Goal: Information Seeking & Learning: Learn about a topic

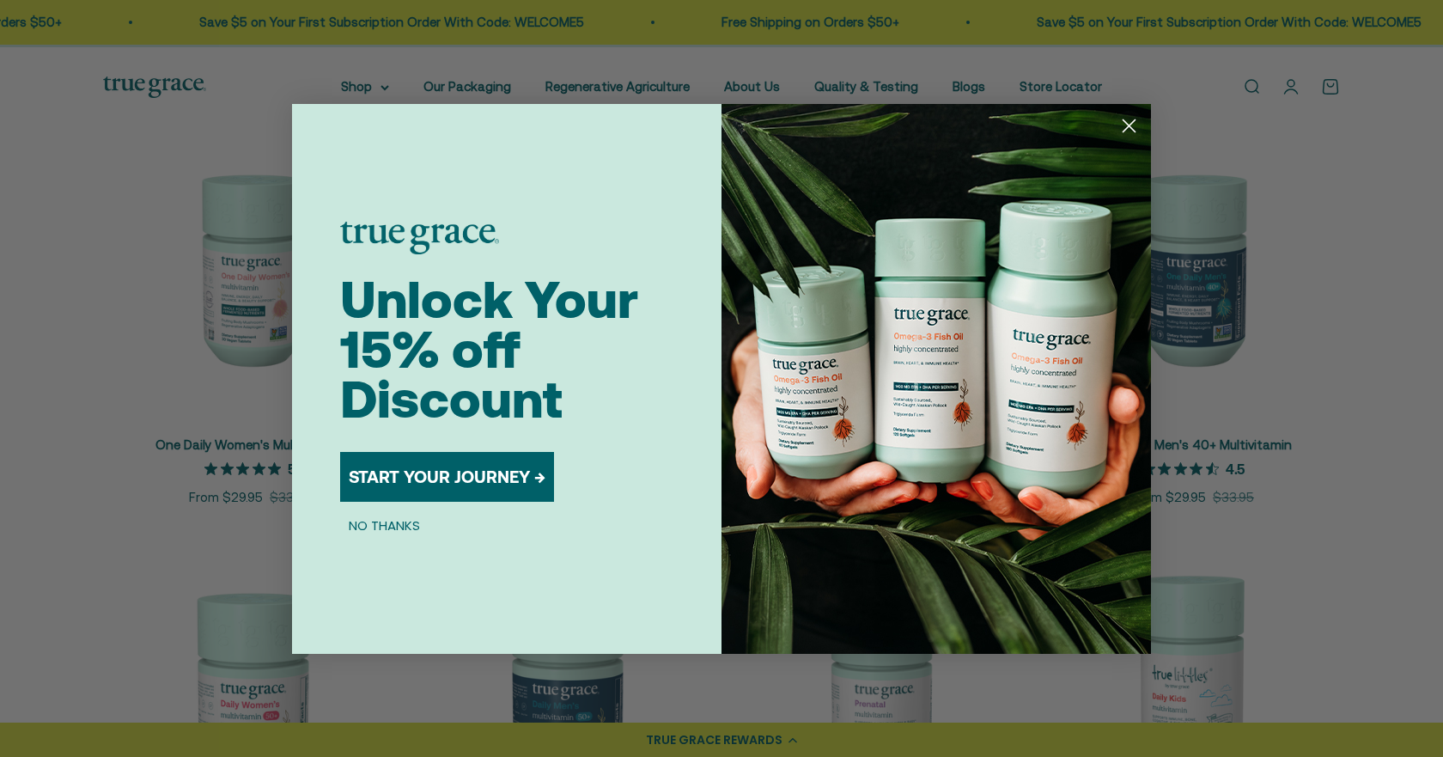
click at [411, 522] on button "NO THANKS" at bounding box center [384, 525] width 88 height 21
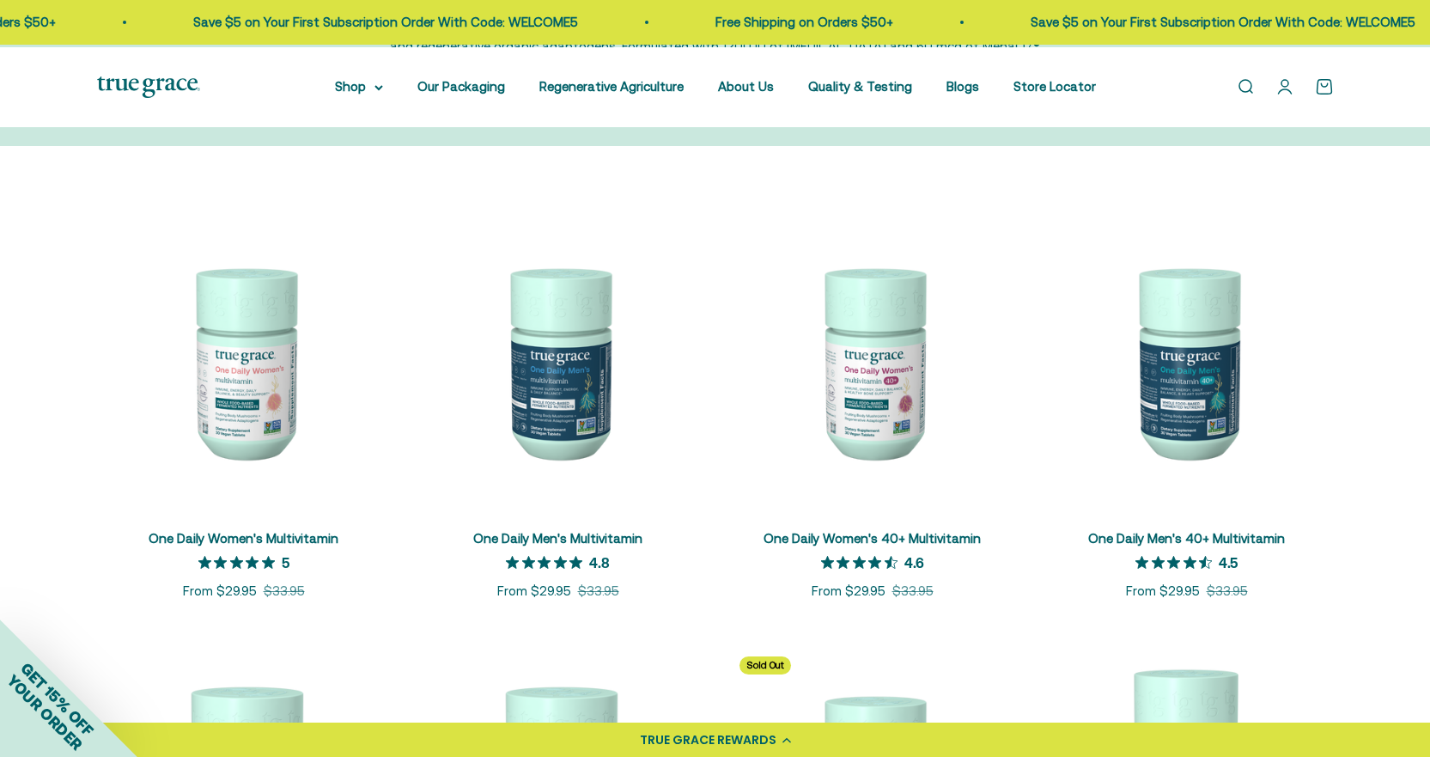
scroll to position [258, 0]
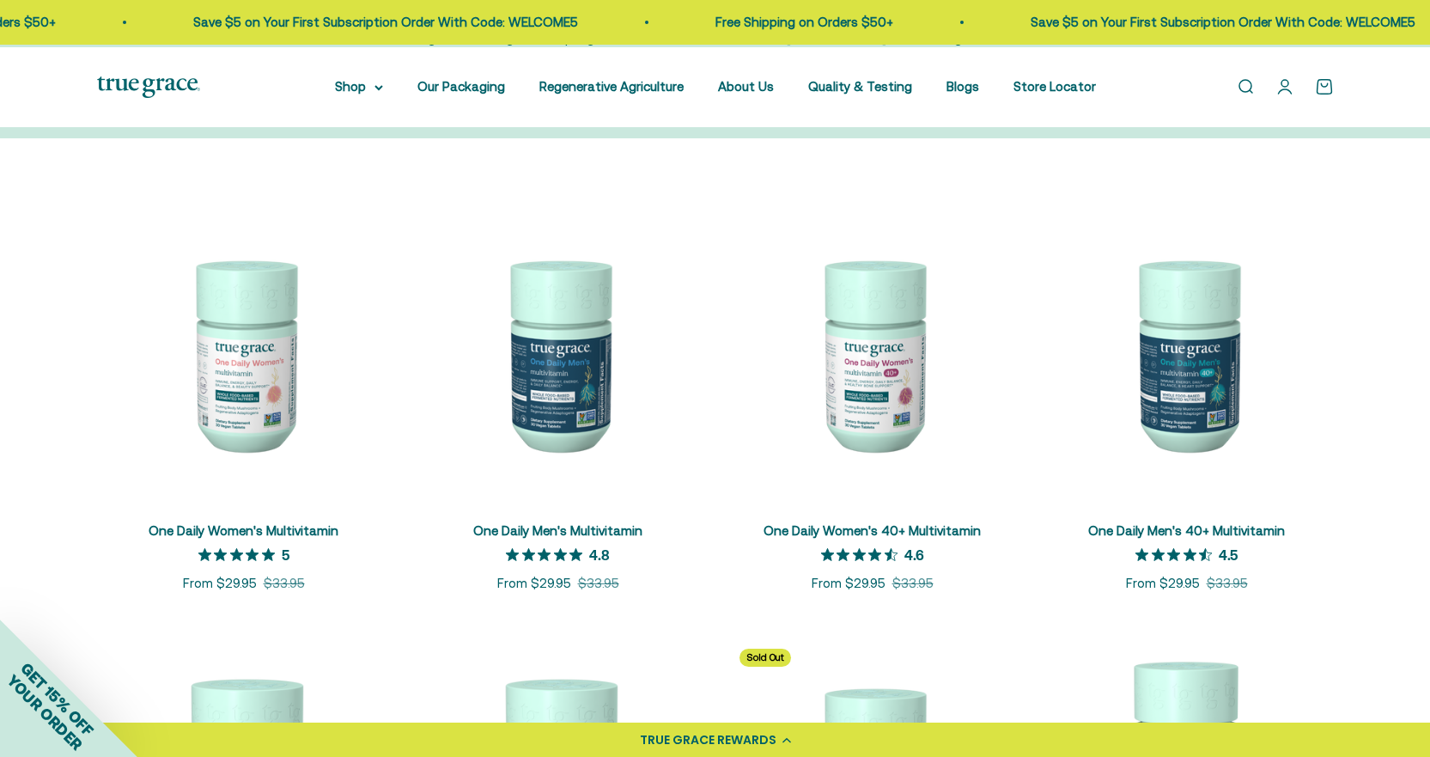
click at [218, 411] on img at bounding box center [244, 354] width 294 height 294
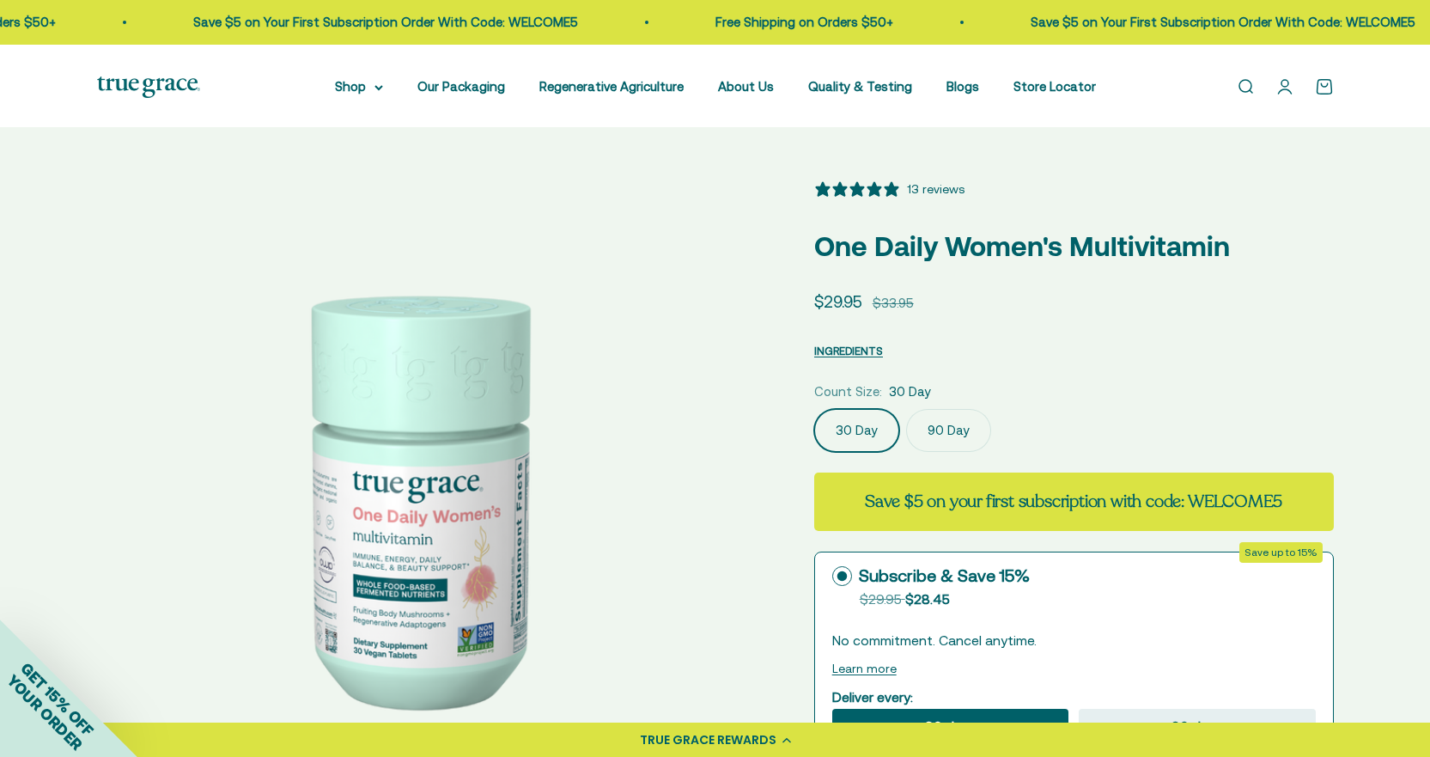
select select "3"
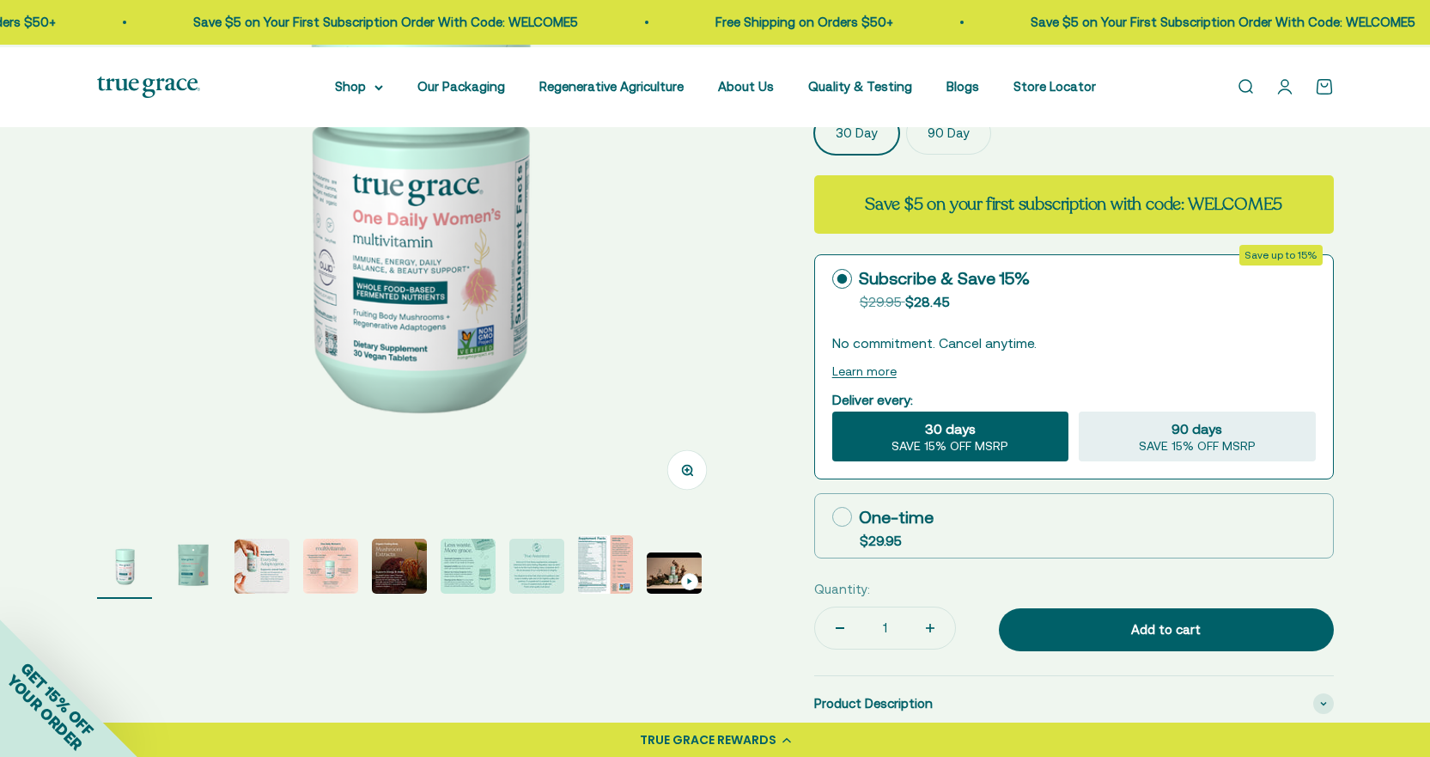
scroll to position [258, 0]
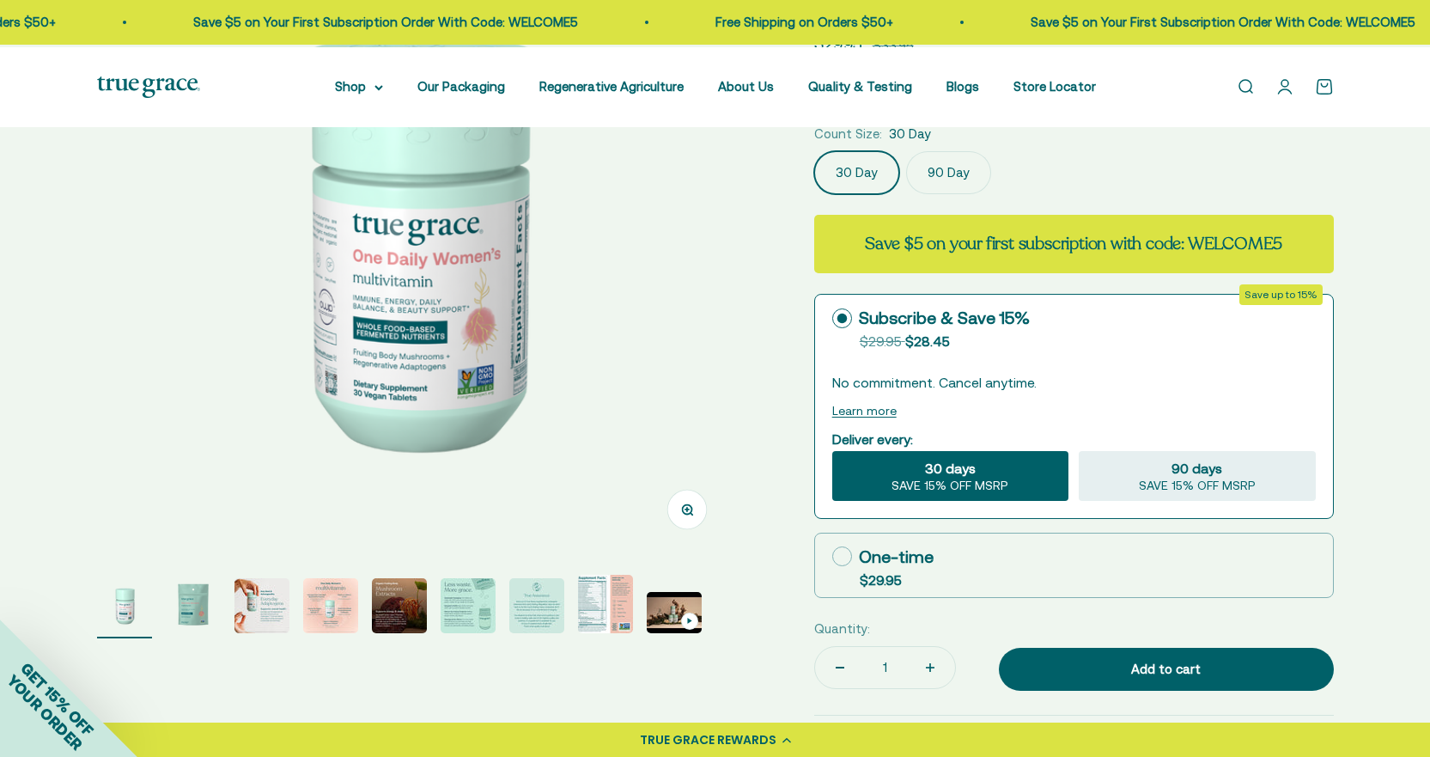
click at [718, 307] on img at bounding box center [414, 239] width 635 height 635
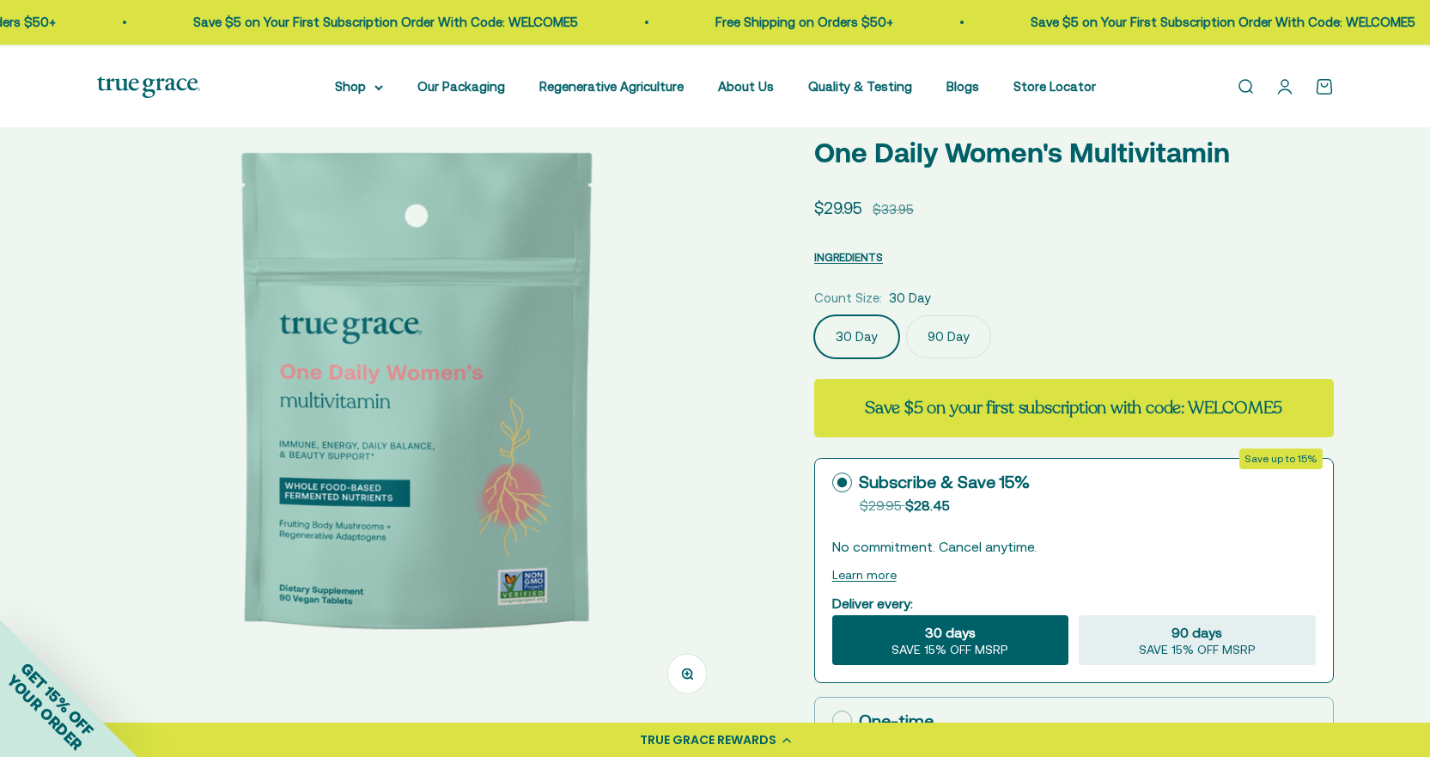
scroll to position [86, 0]
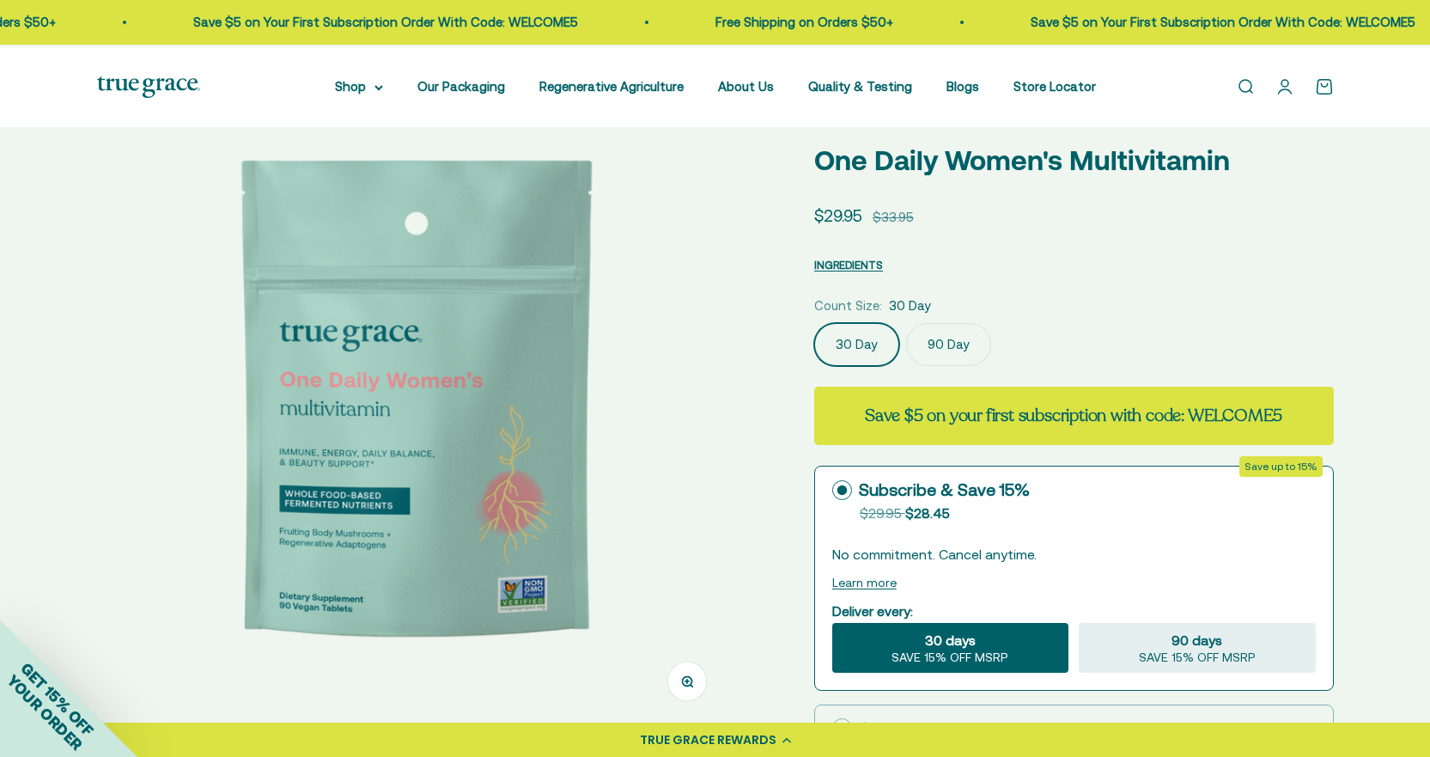
click at [688, 370] on img at bounding box center [416, 411] width 635 height 635
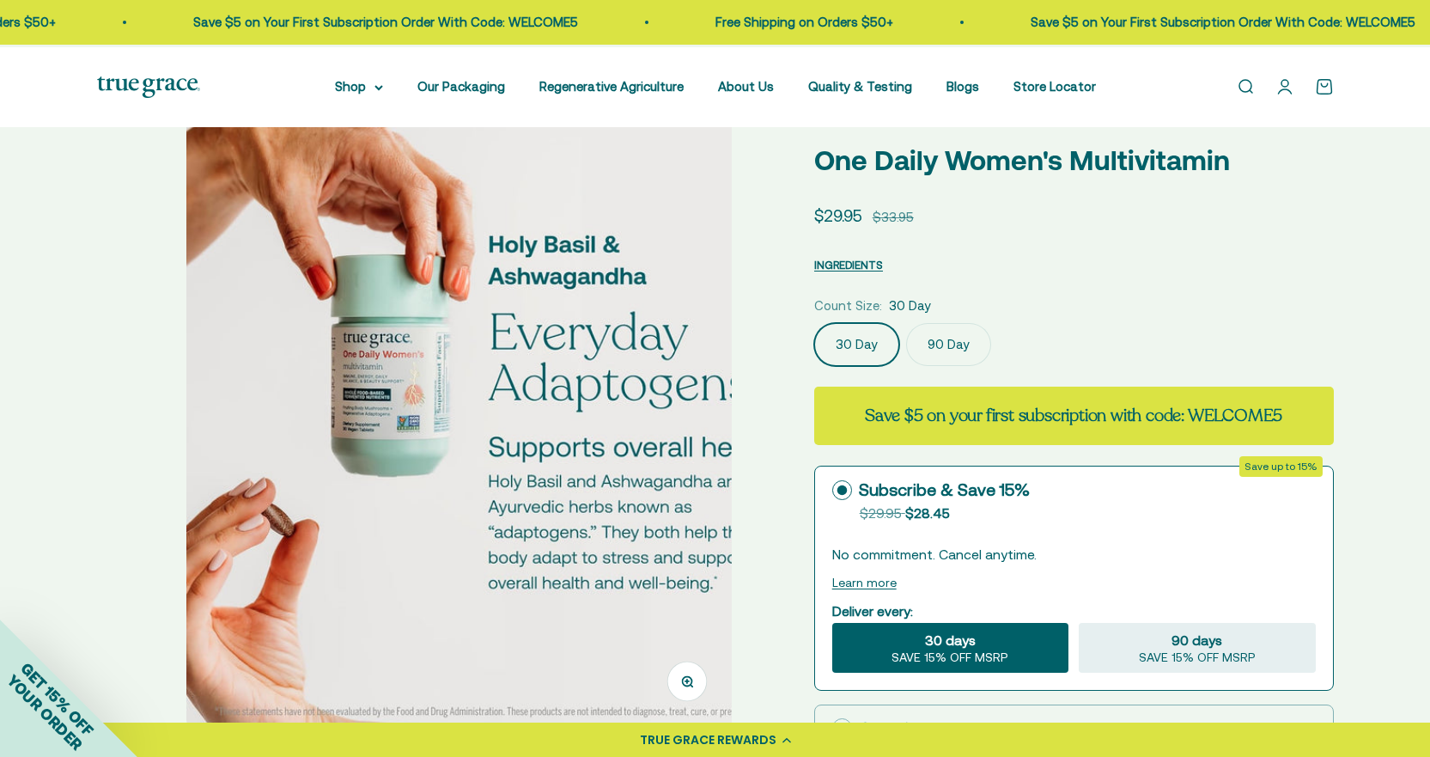
scroll to position [0, 1308]
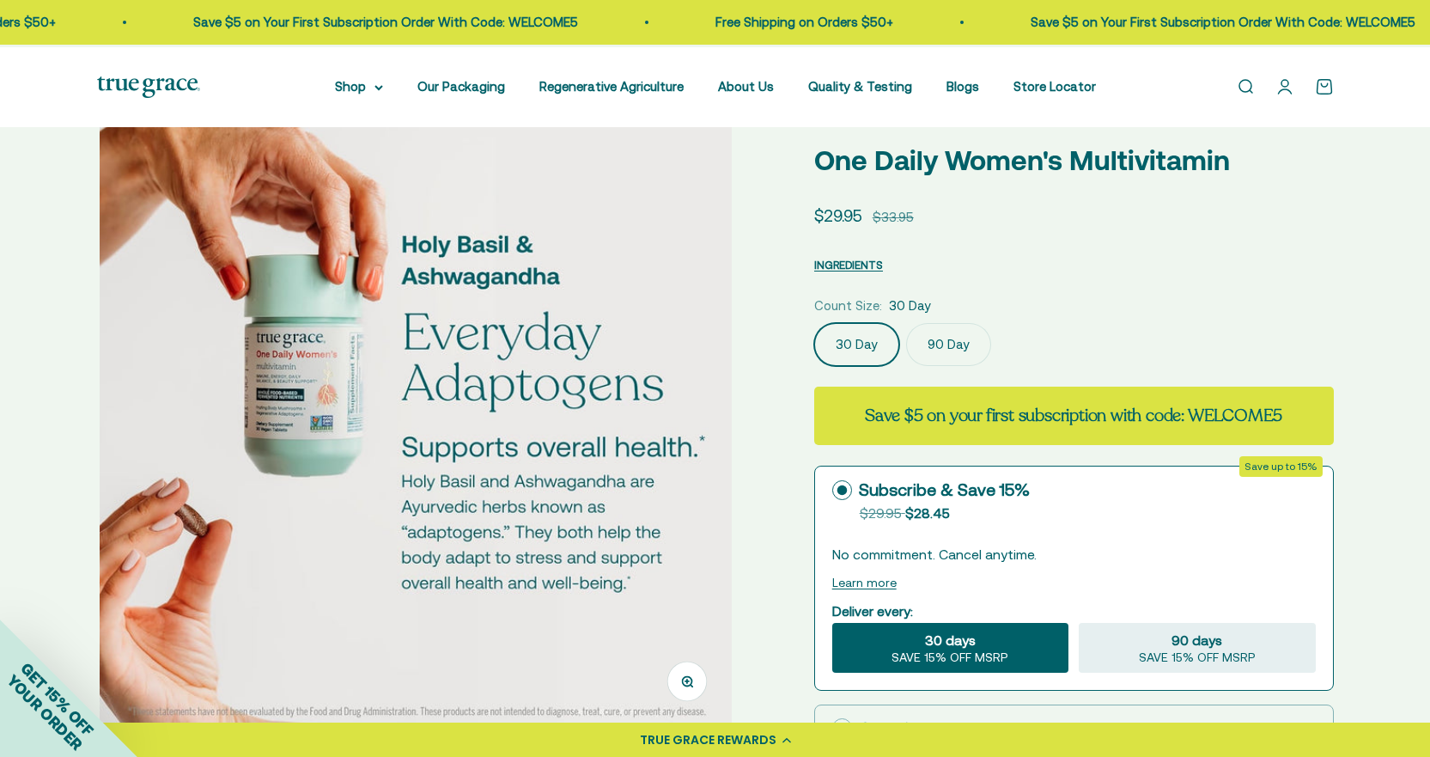
click at [713, 342] on img at bounding box center [417, 411] width 635 height 635
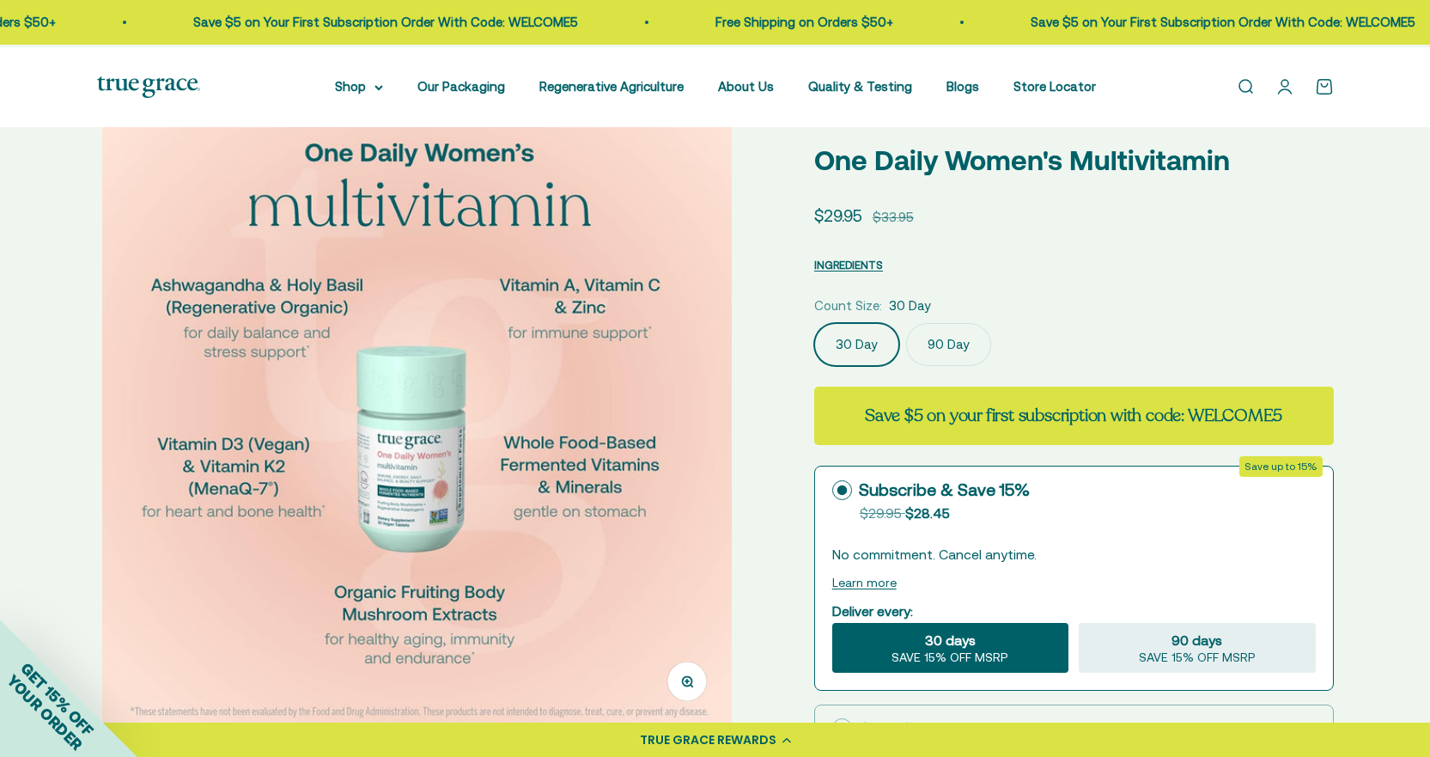
scroll to position [0, 1961]
click at [718, 377] on img at bounding box center [418, 411] width 635 height 635
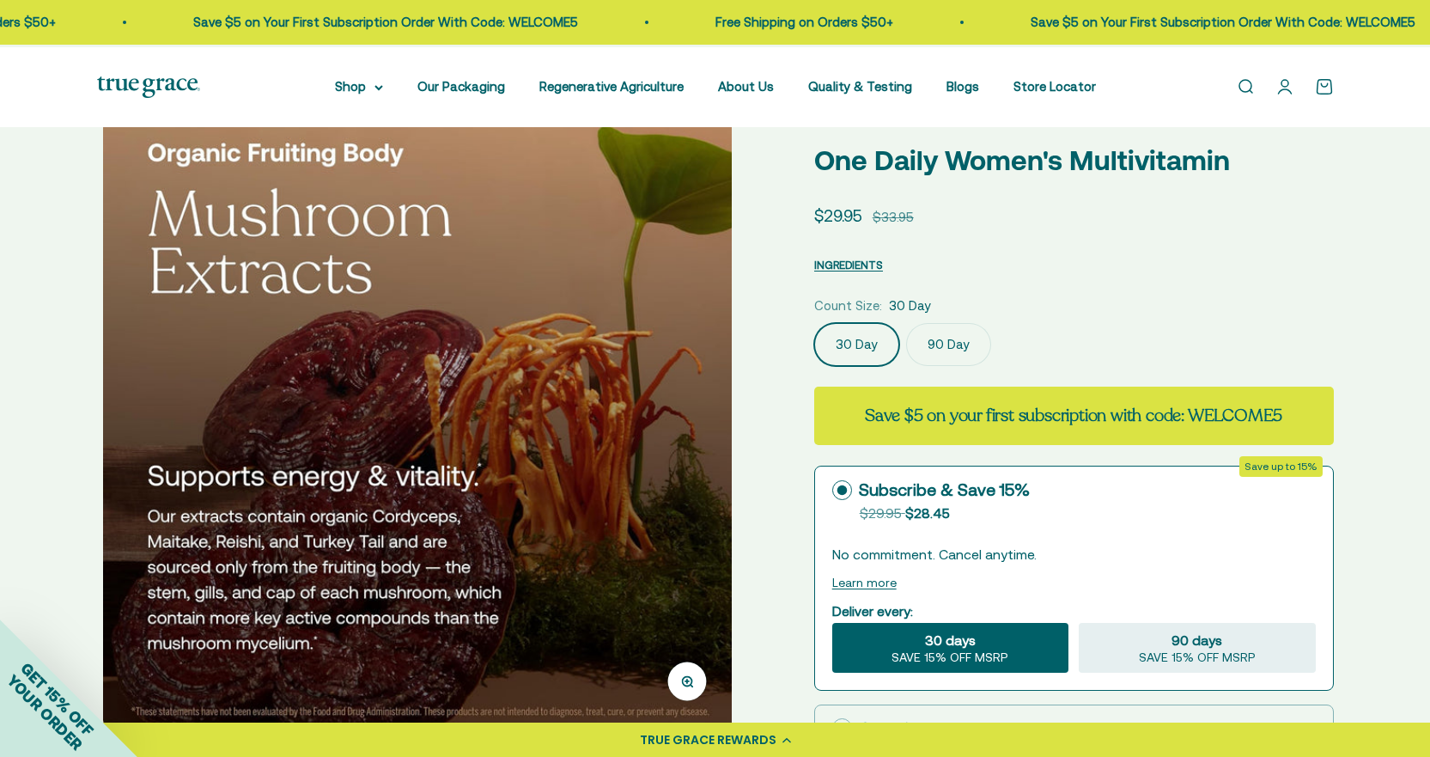
scroll to position [0, 2616]
click at [718, 377] on img at bounding box center [419, 411] width 635 height 635
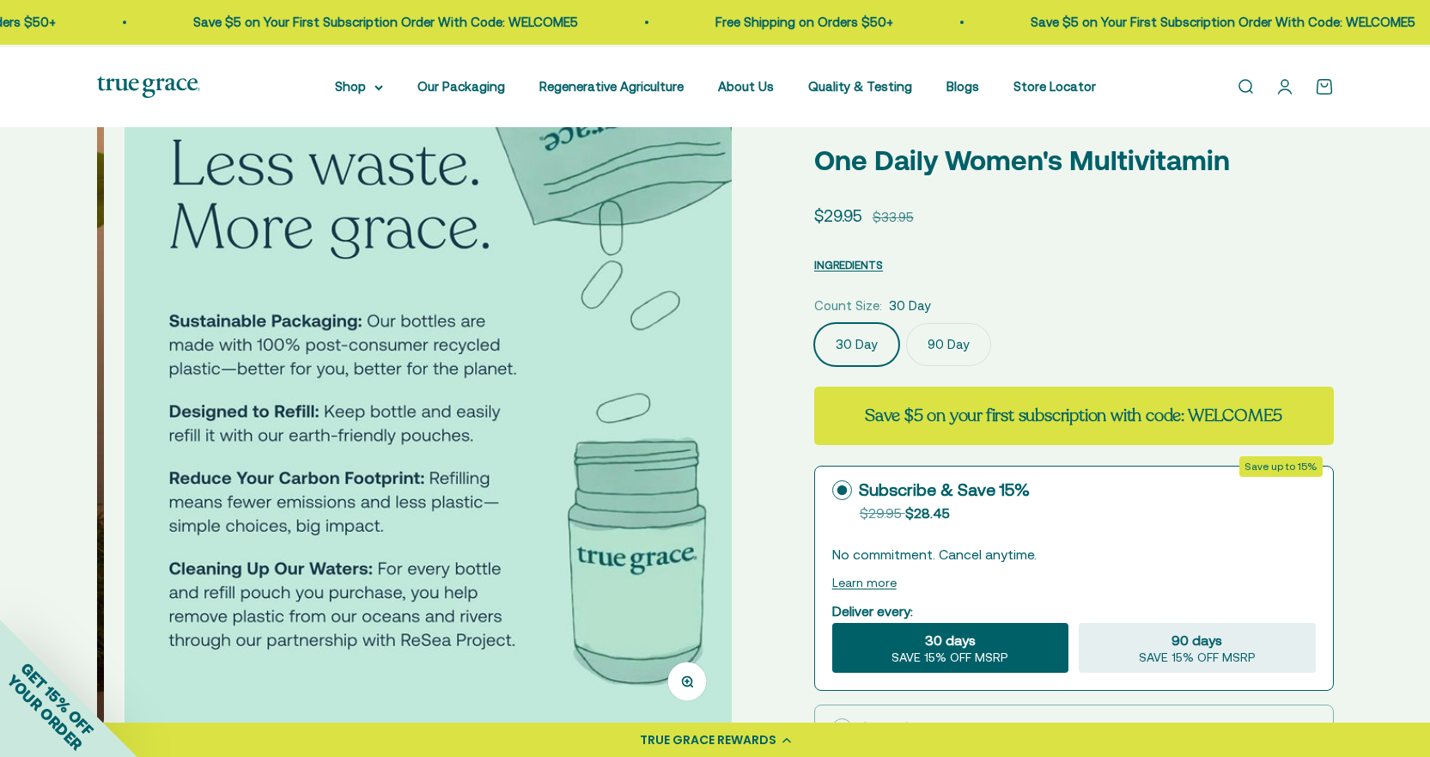
scroll to position [0, 3269]
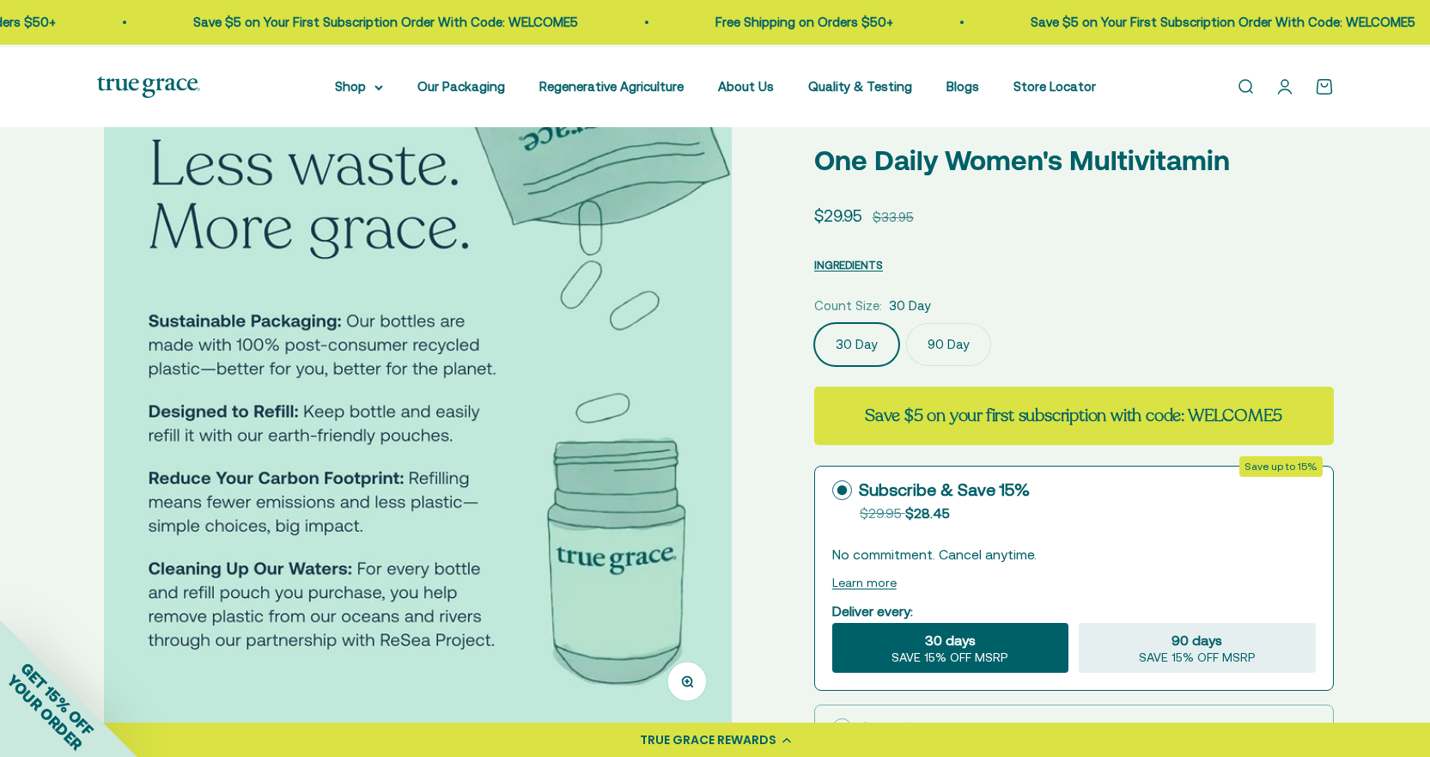
click at [718, 377] on img at bounding box center [421, 411] width 635 height 635
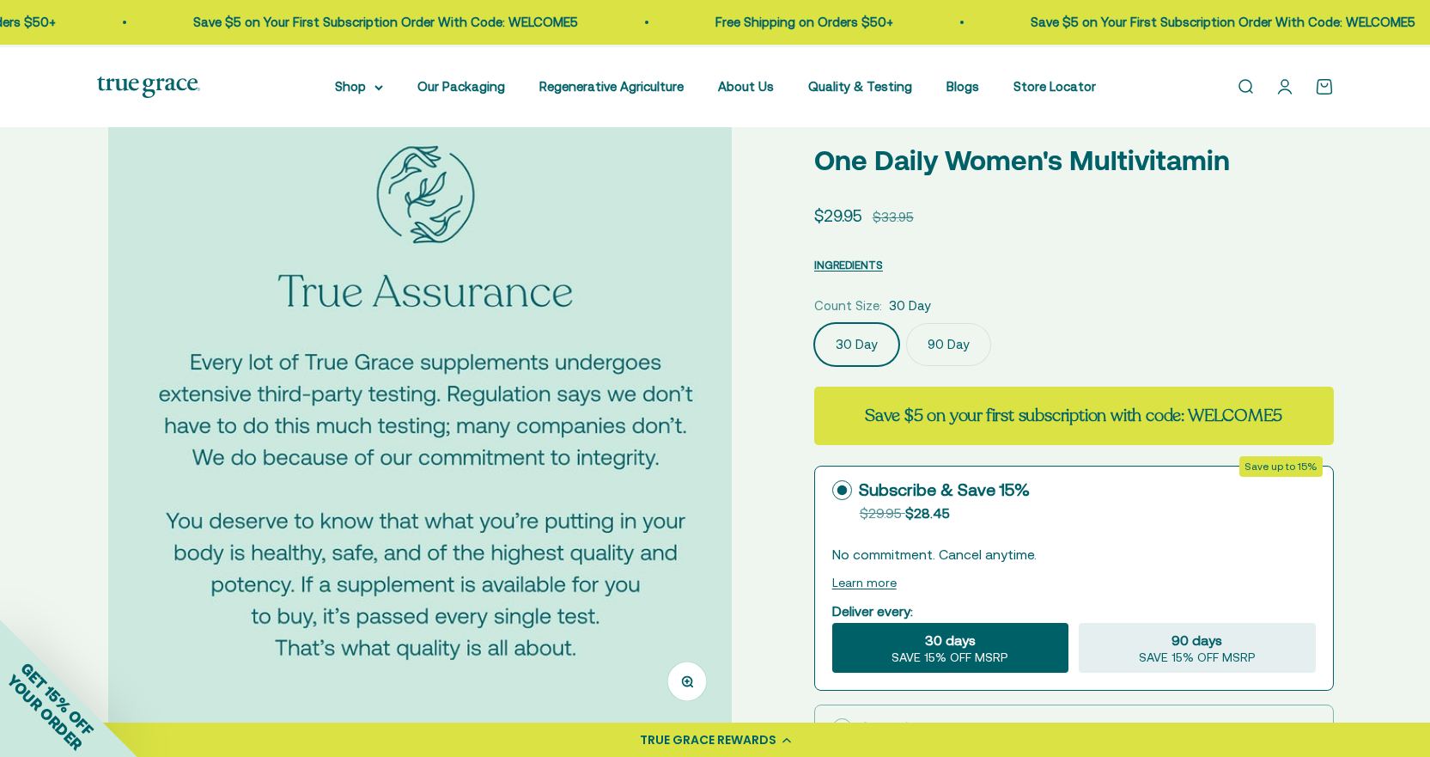
scroll to position [0, 3923]
click at [718, 377] on img at bounding box center [423, 411] width 635 height 635
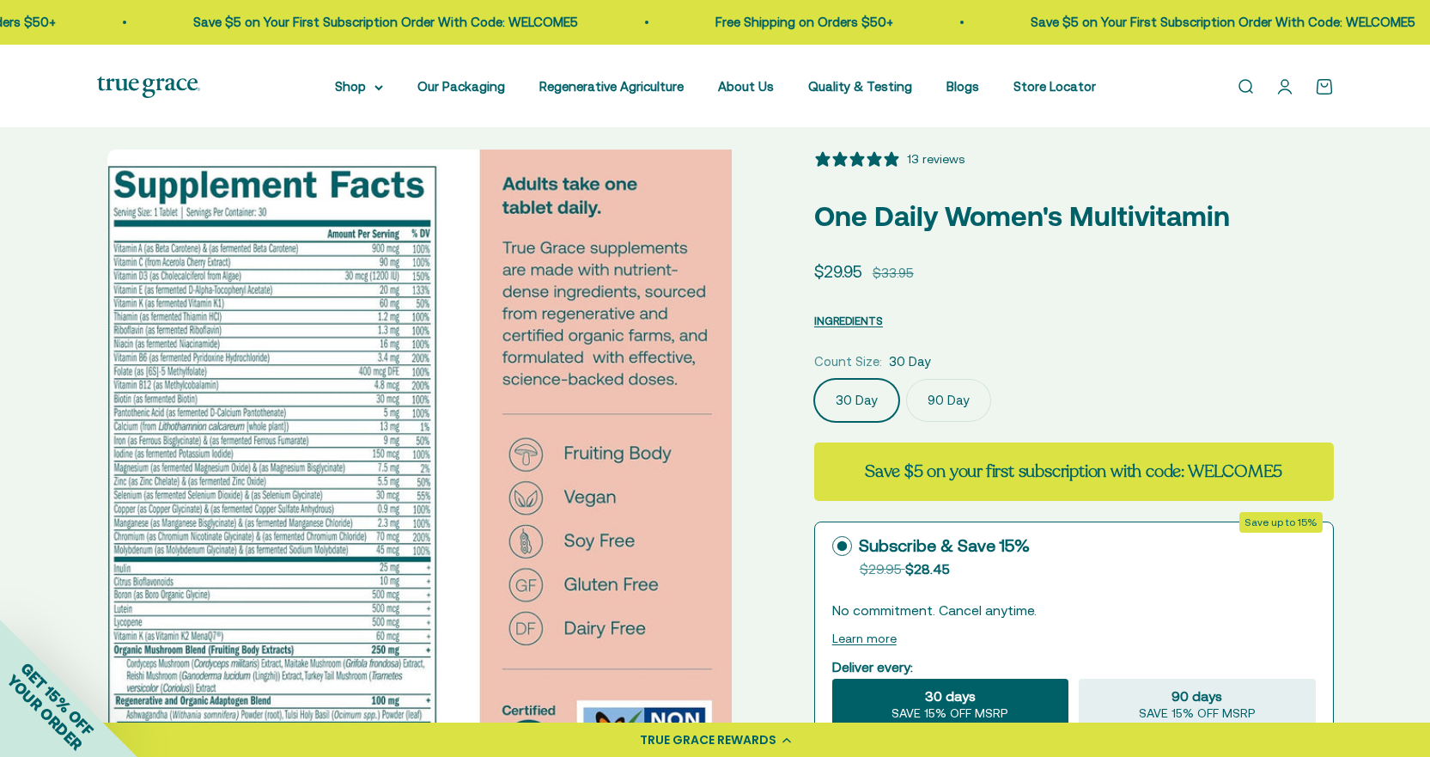
scroll to position [0, 0]
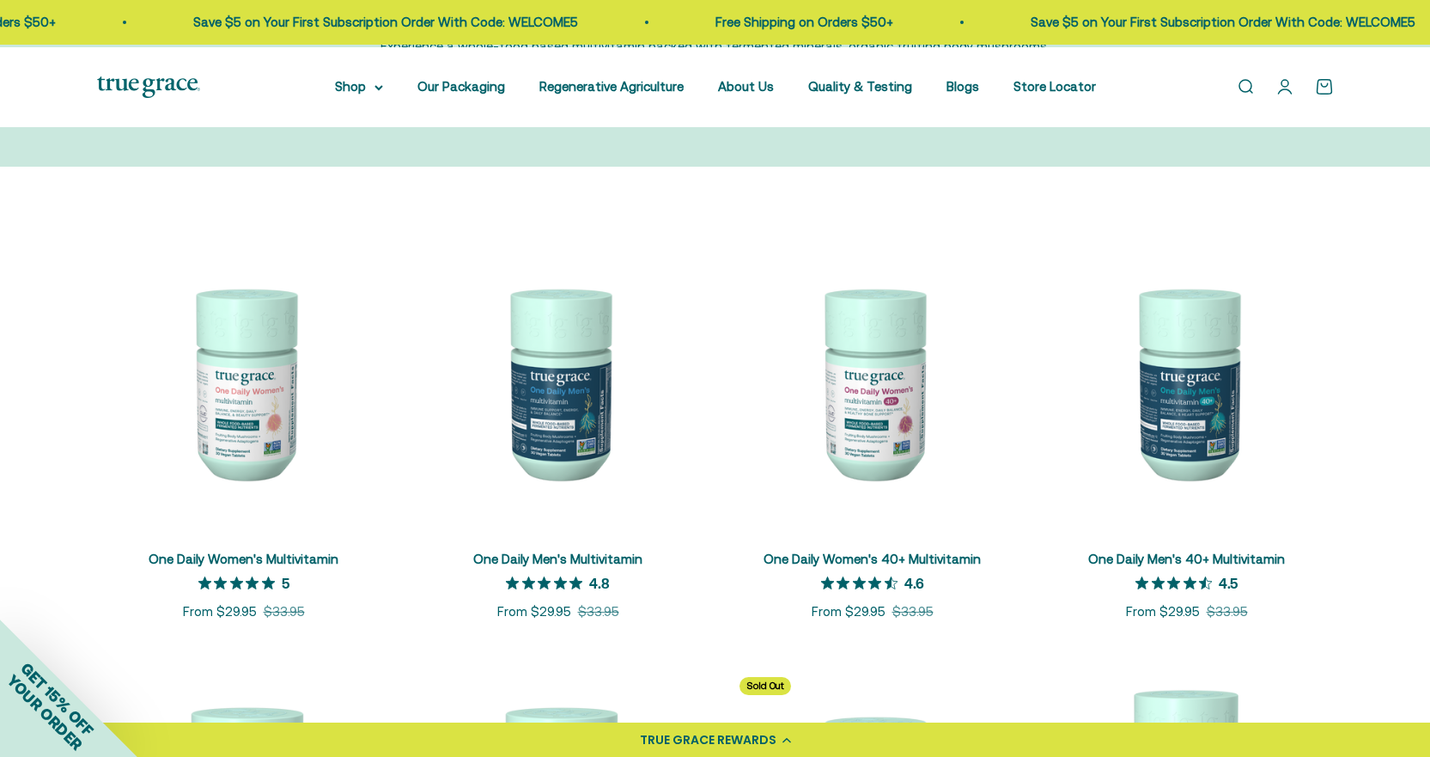
scroll to position [343, 0]
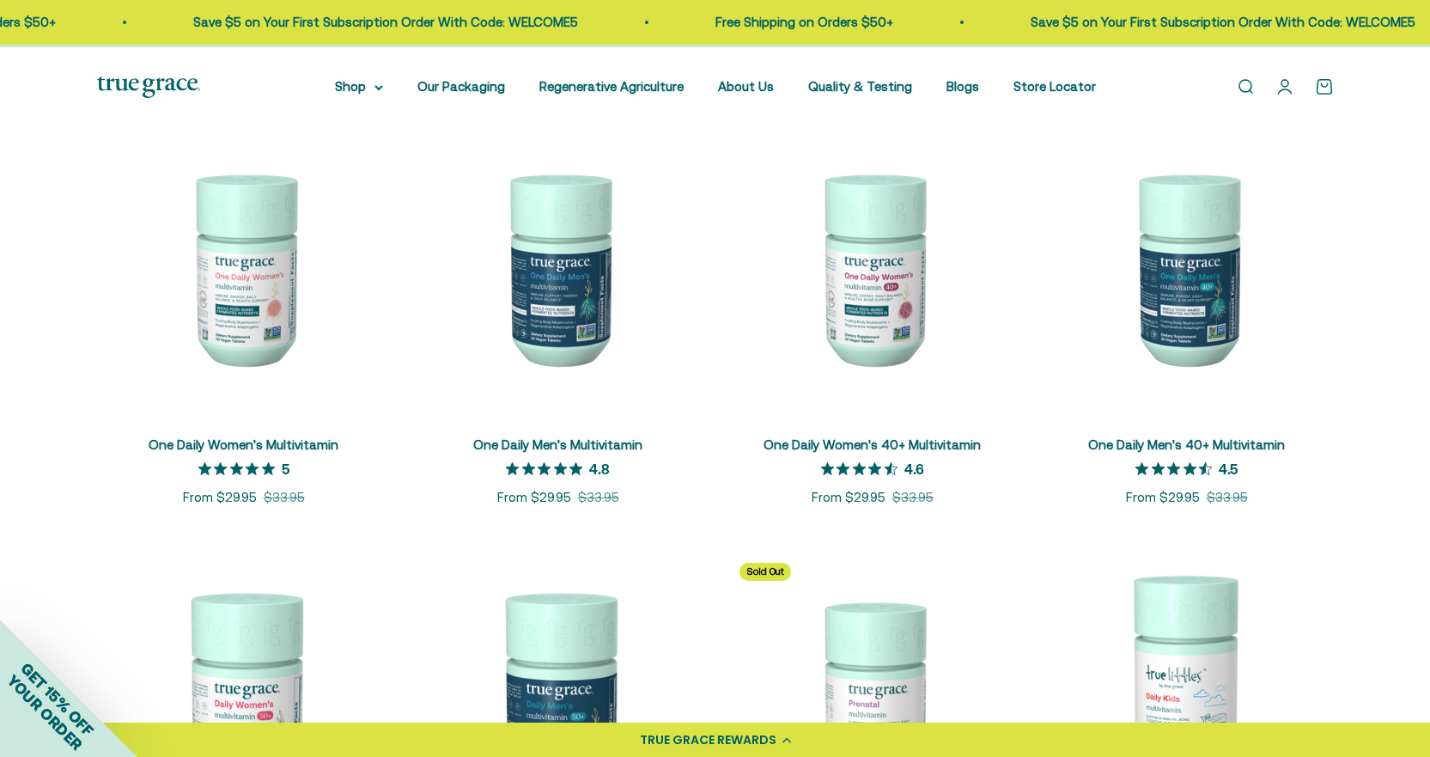
click at [267, 452] on link "One Daily Women's Multivitamin" at bounding box center [244, 444] width 190 height 15
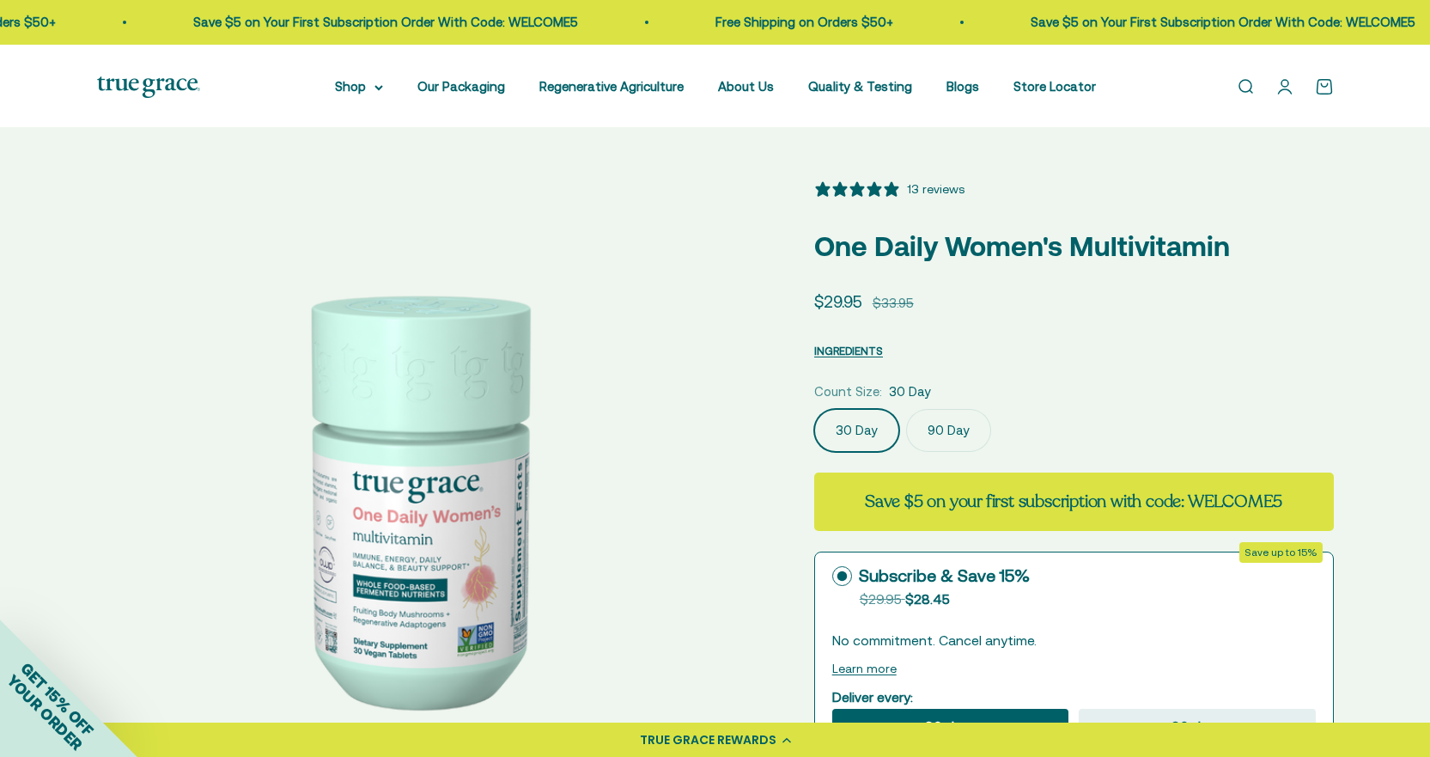
select select "3"
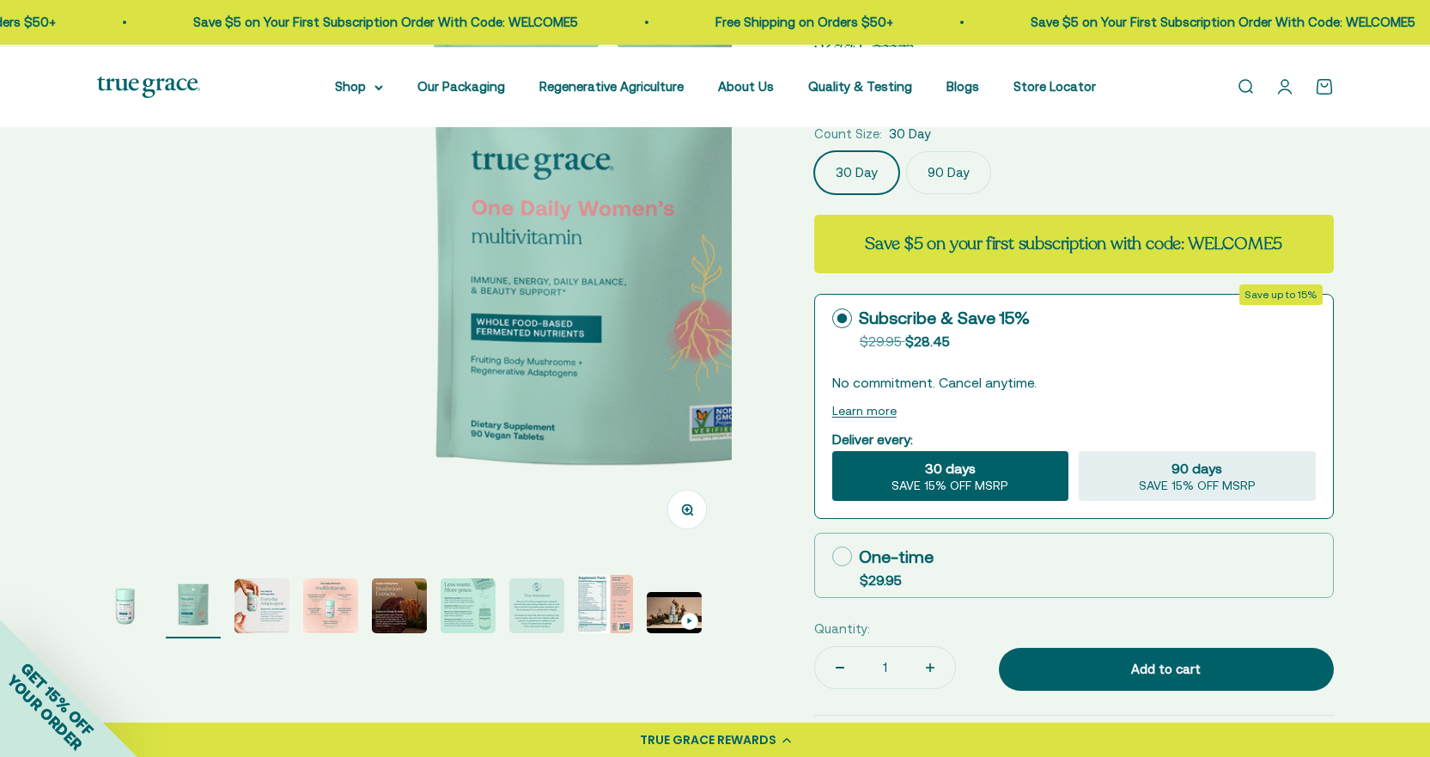
scroll to position [0, 609]
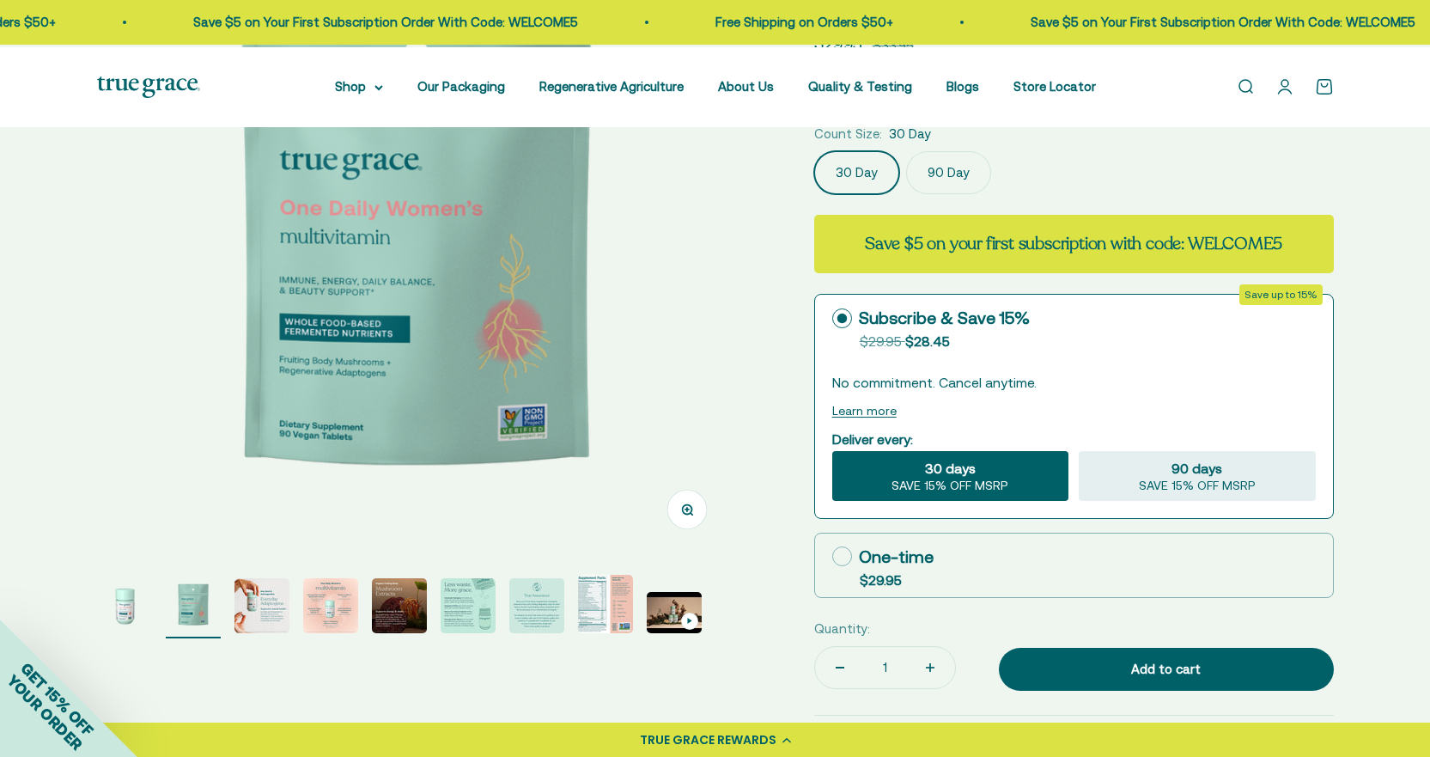
click at [682, 331] on img at bounding box center [416, 239] width 635 height 635
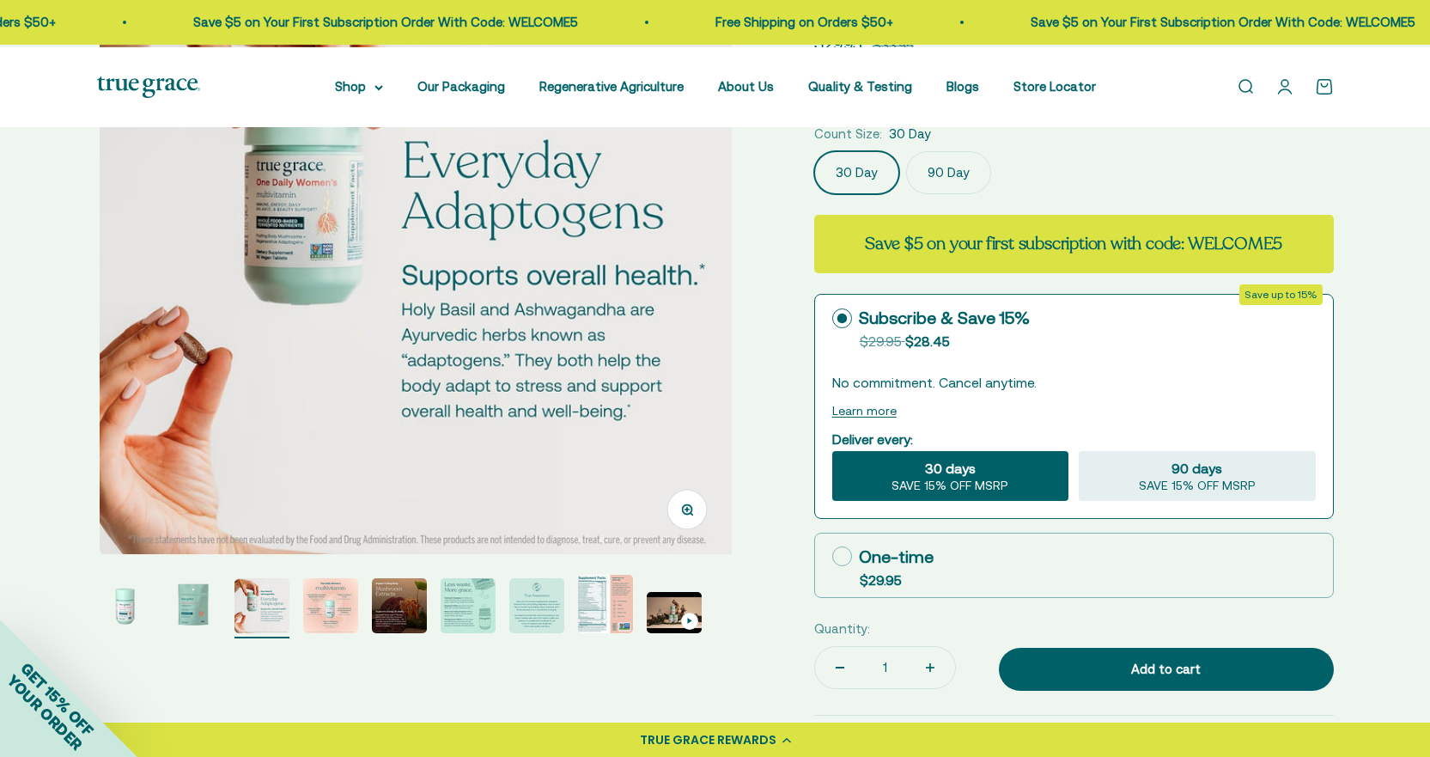
click at [681, 331] on img at bounding box center [417, 239] width 635 height 635
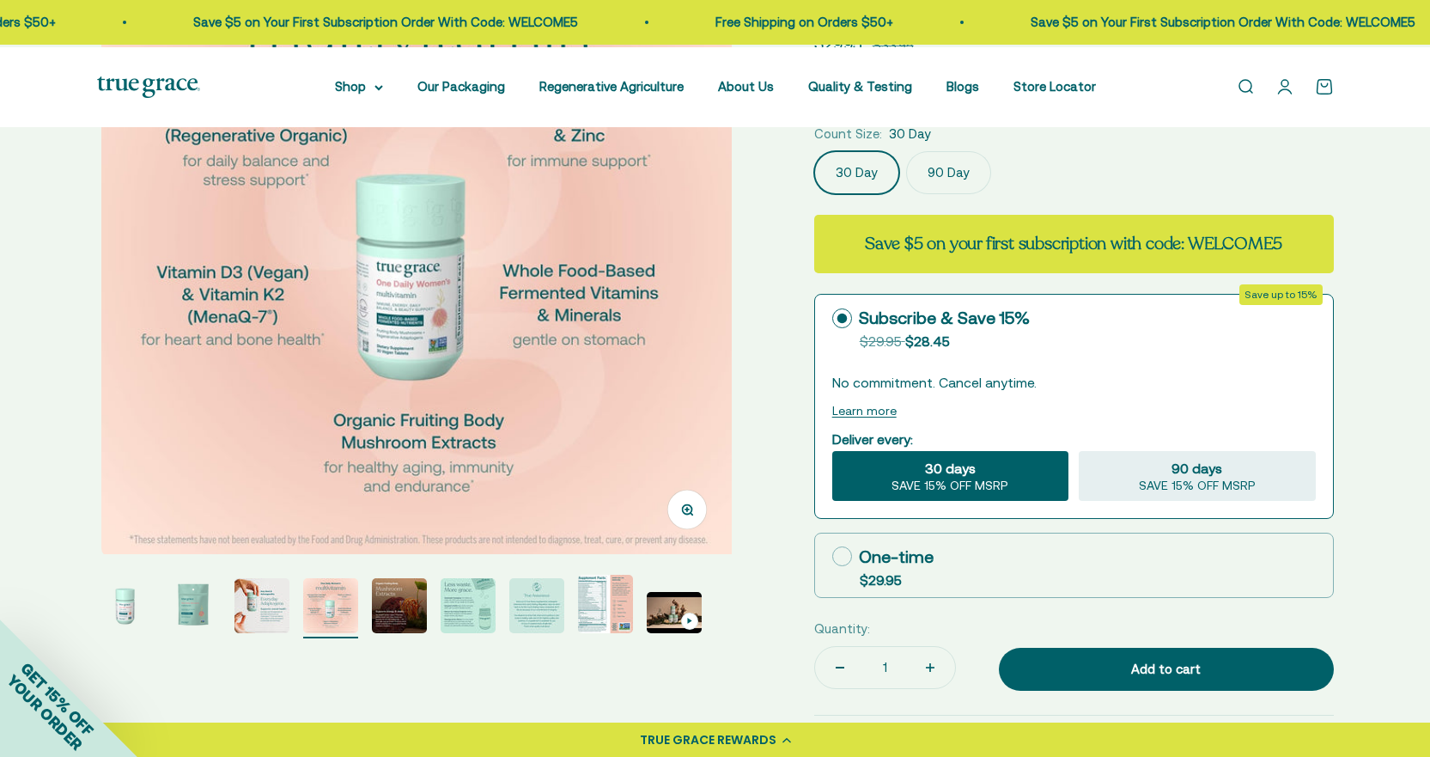
click at [679, 331] on img at bounding box center [418, 239] width 635 height 635
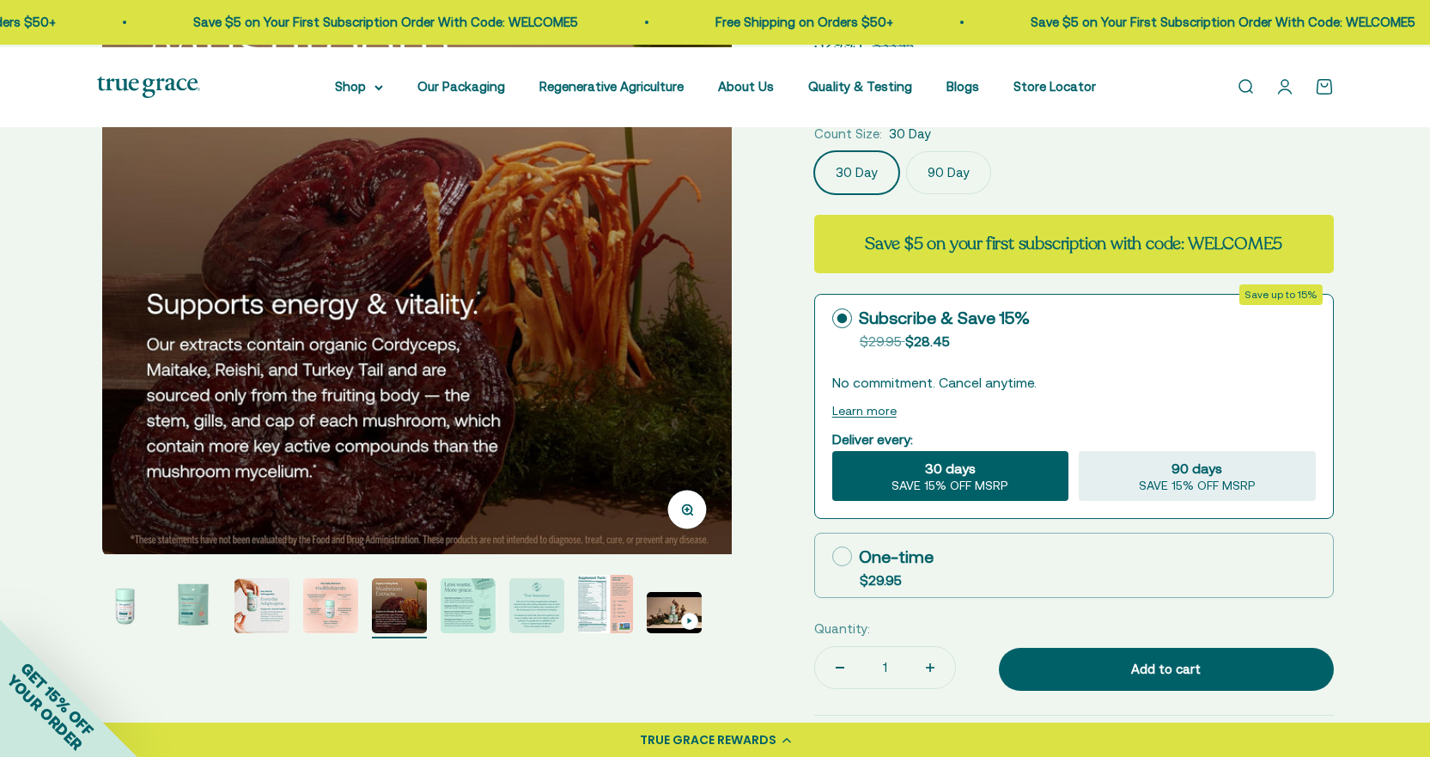
click at [679, 331] on img at bounding box center [419, 239] width 635 height 635
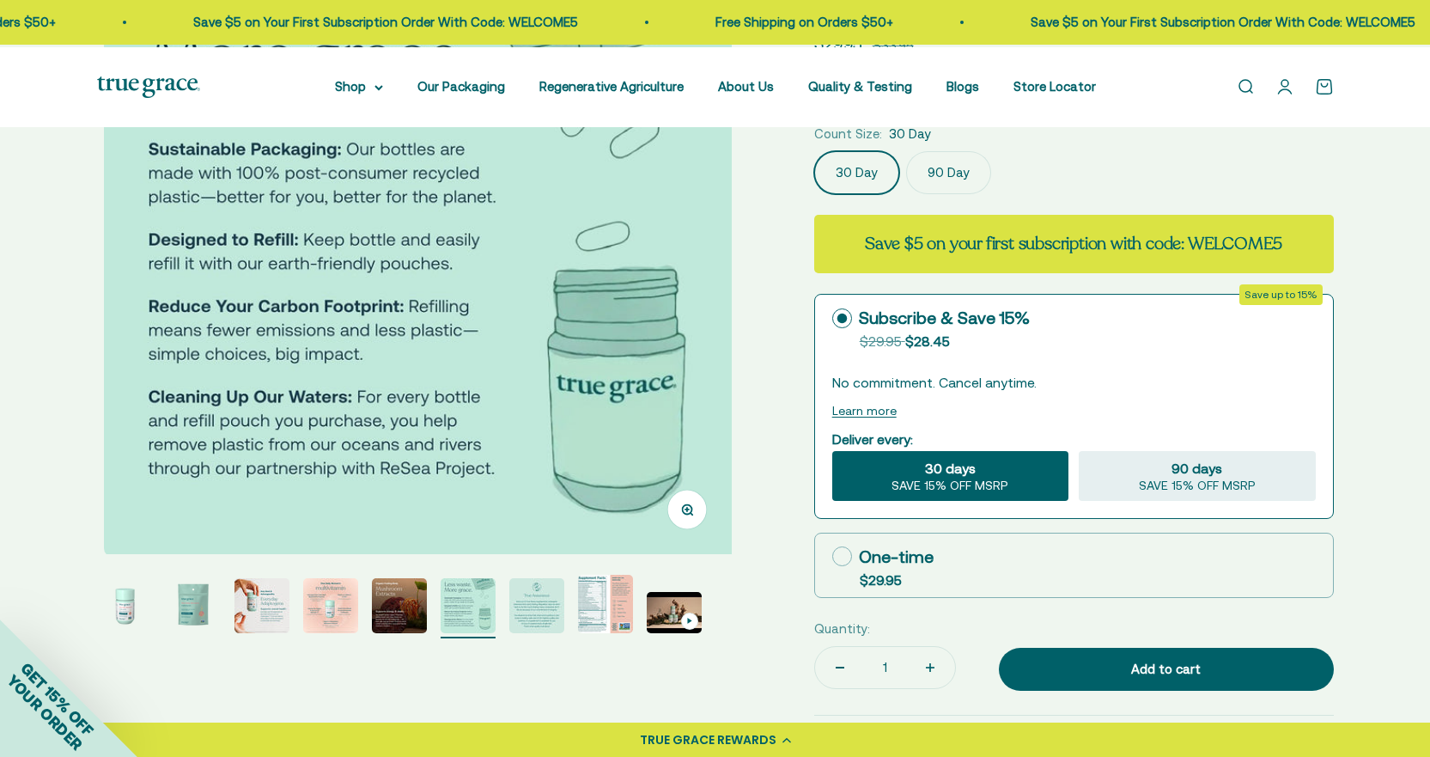
click at [679, 331] on img at bounding box center [421, 239] width 635 height 635
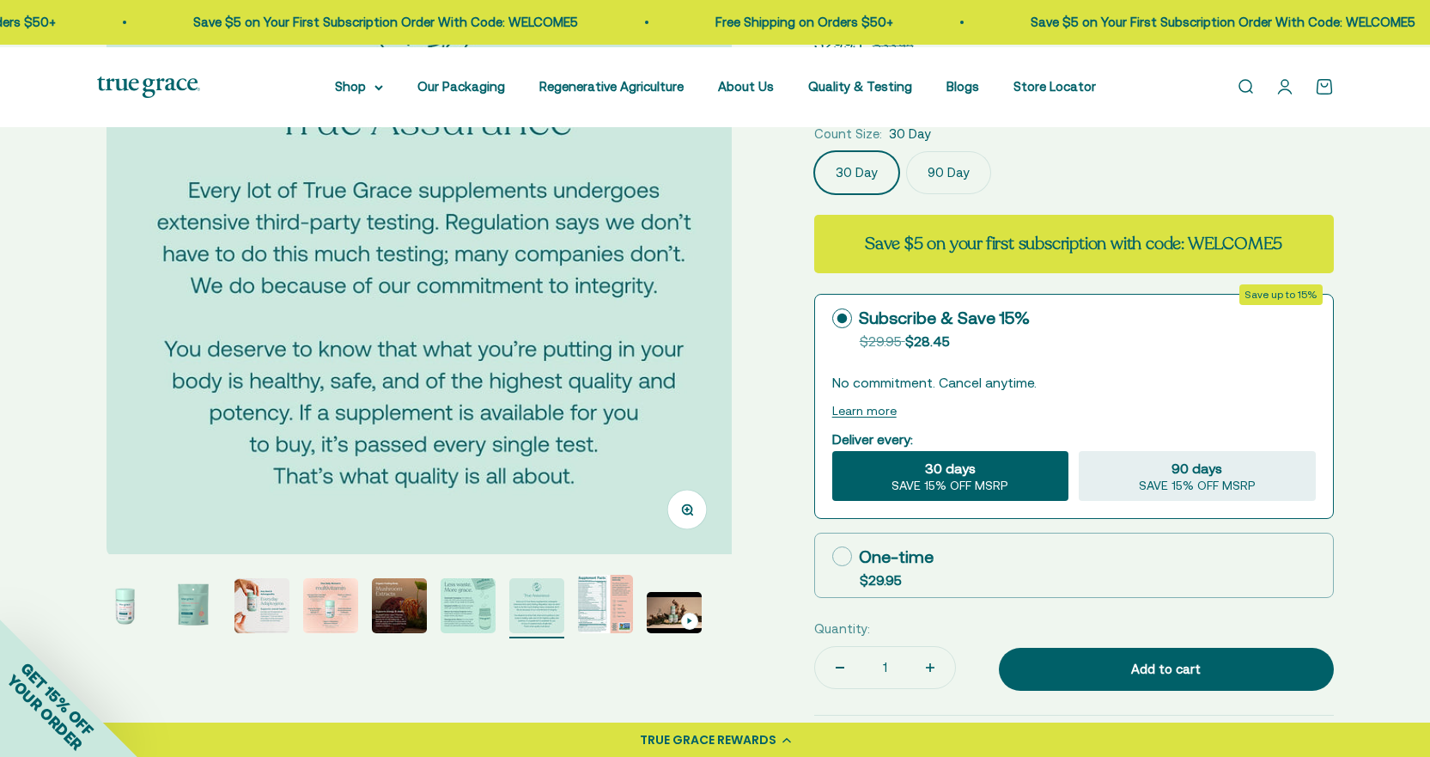
click at [679, 331] on img at bounding box center [423, 239] width 635 height 635
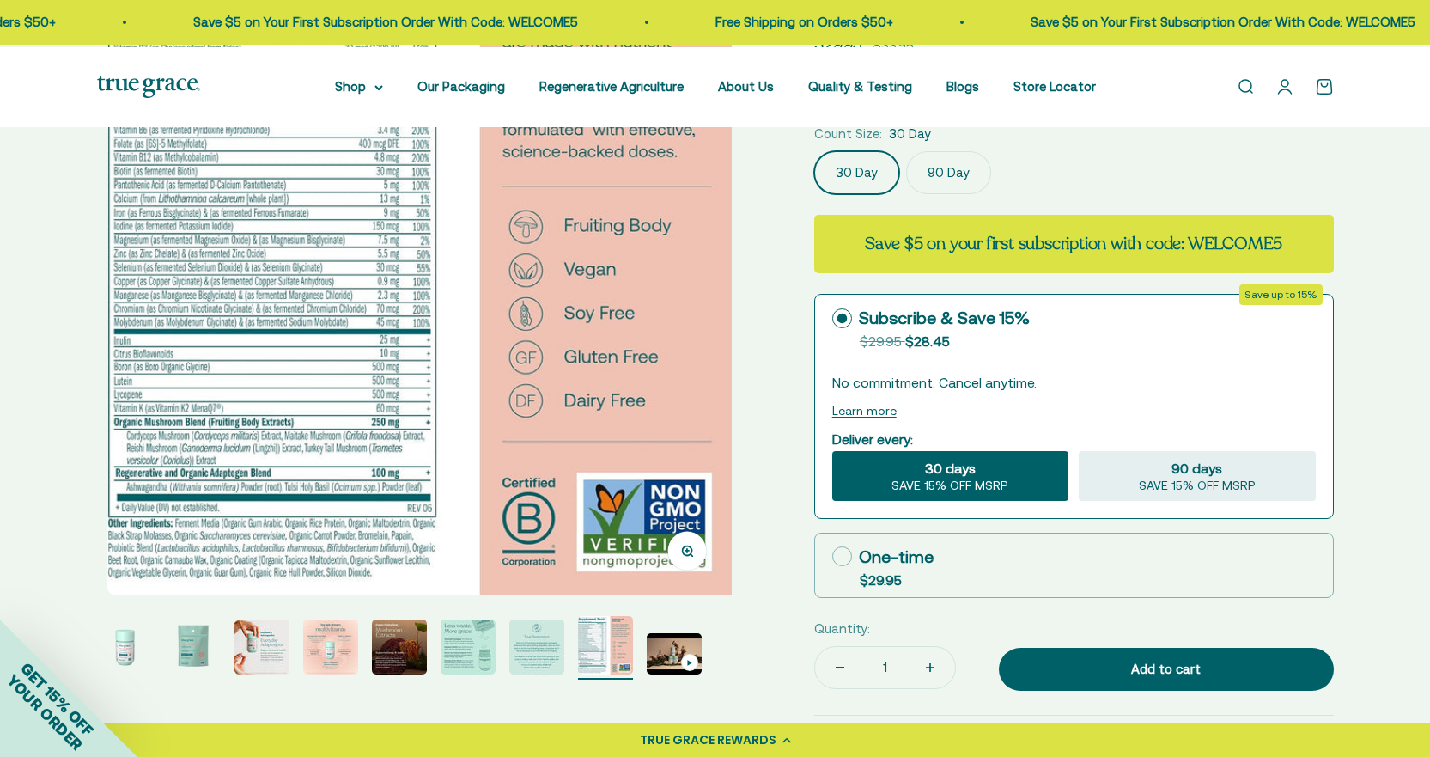
click at [679, 331] on img at bounding box center [424, 259] width 635 height 674
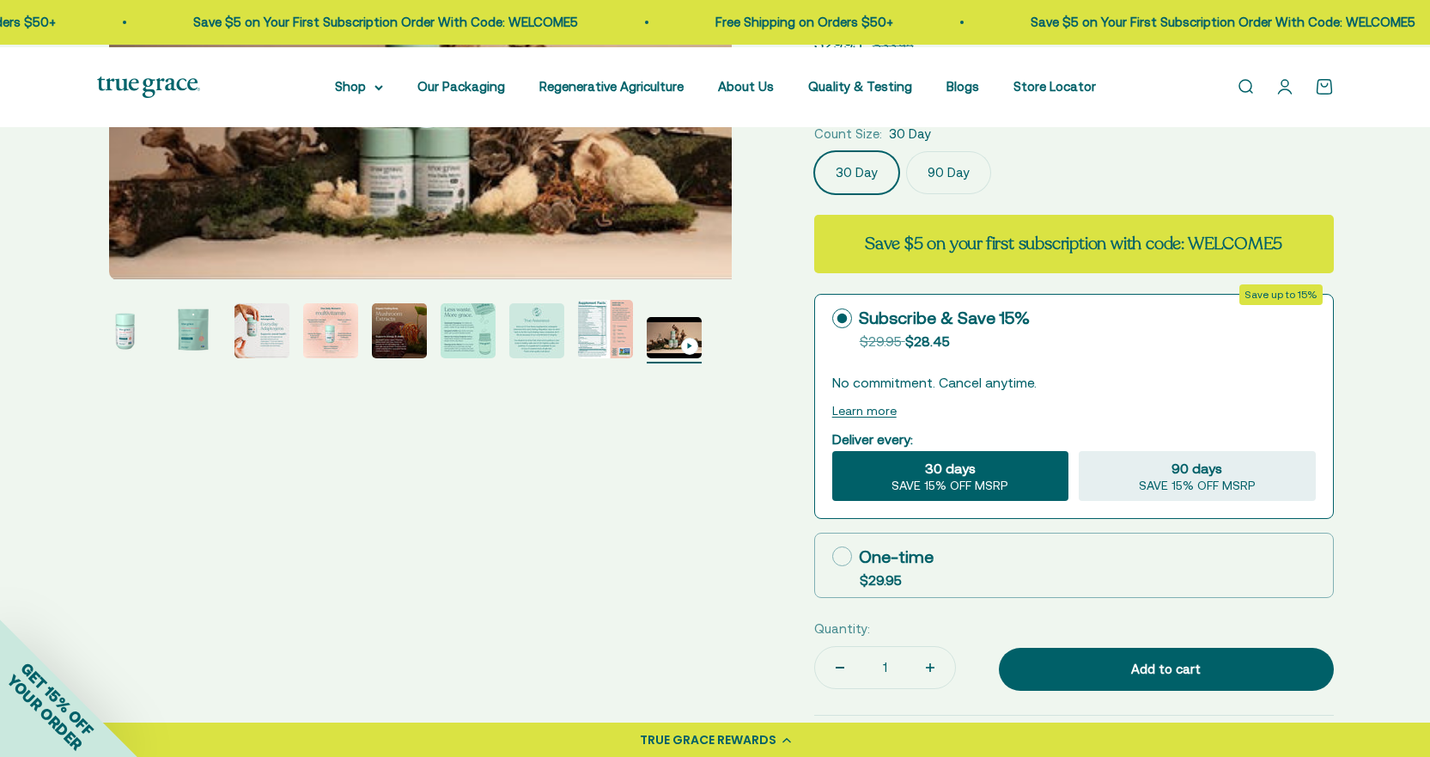
scroll to position [172, 0]
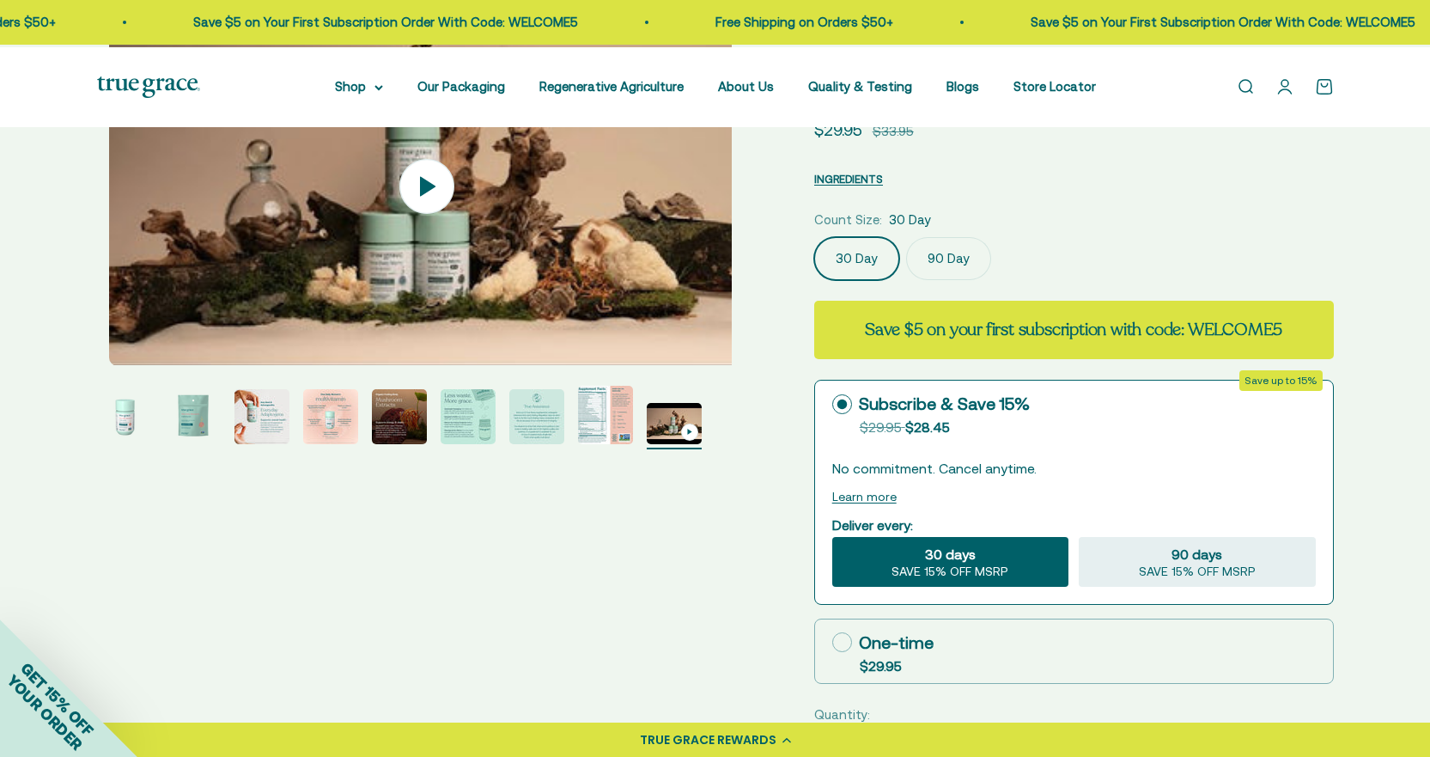
click at [613, 412] on img "Go to item 8" at bounding box center [605, 415] width 55 height 58
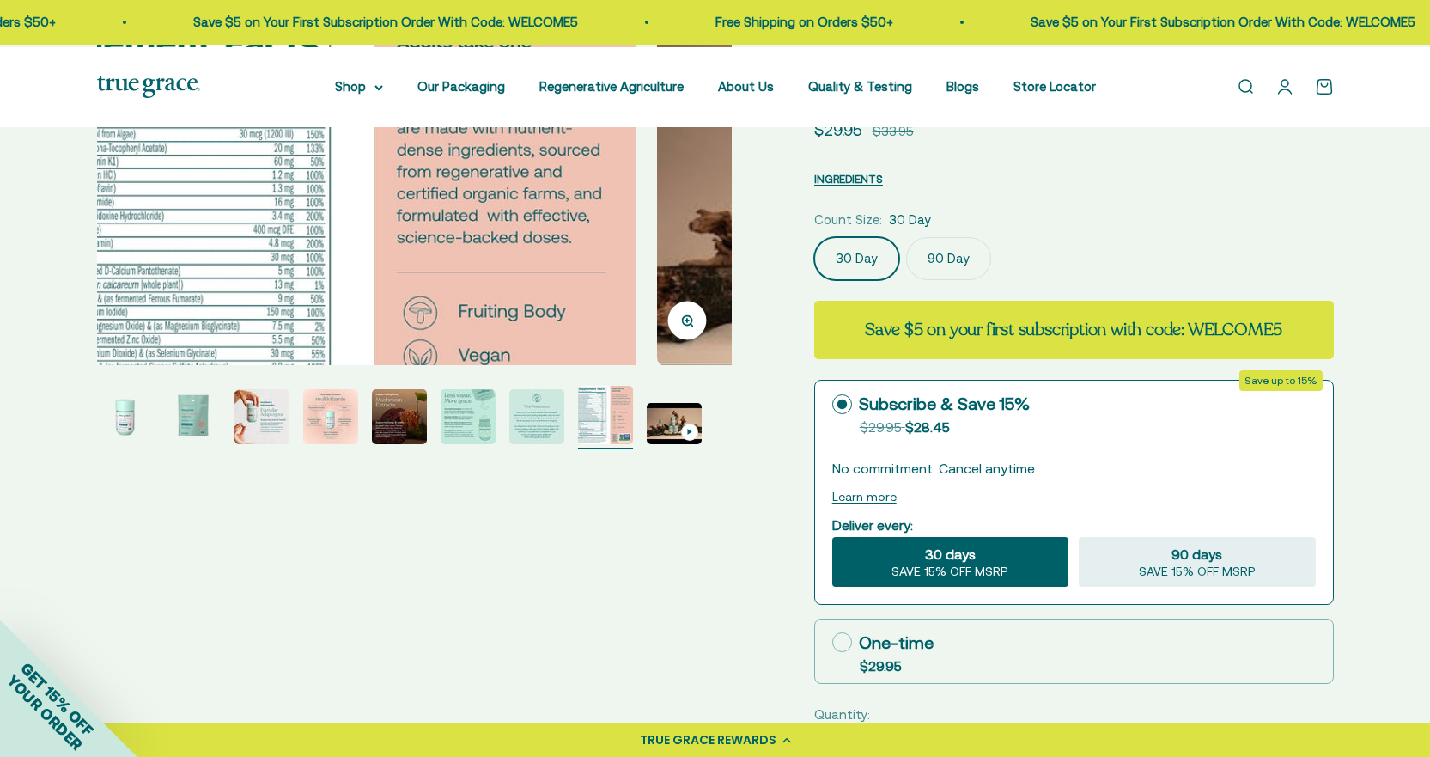
scroll to position [0, 4577]
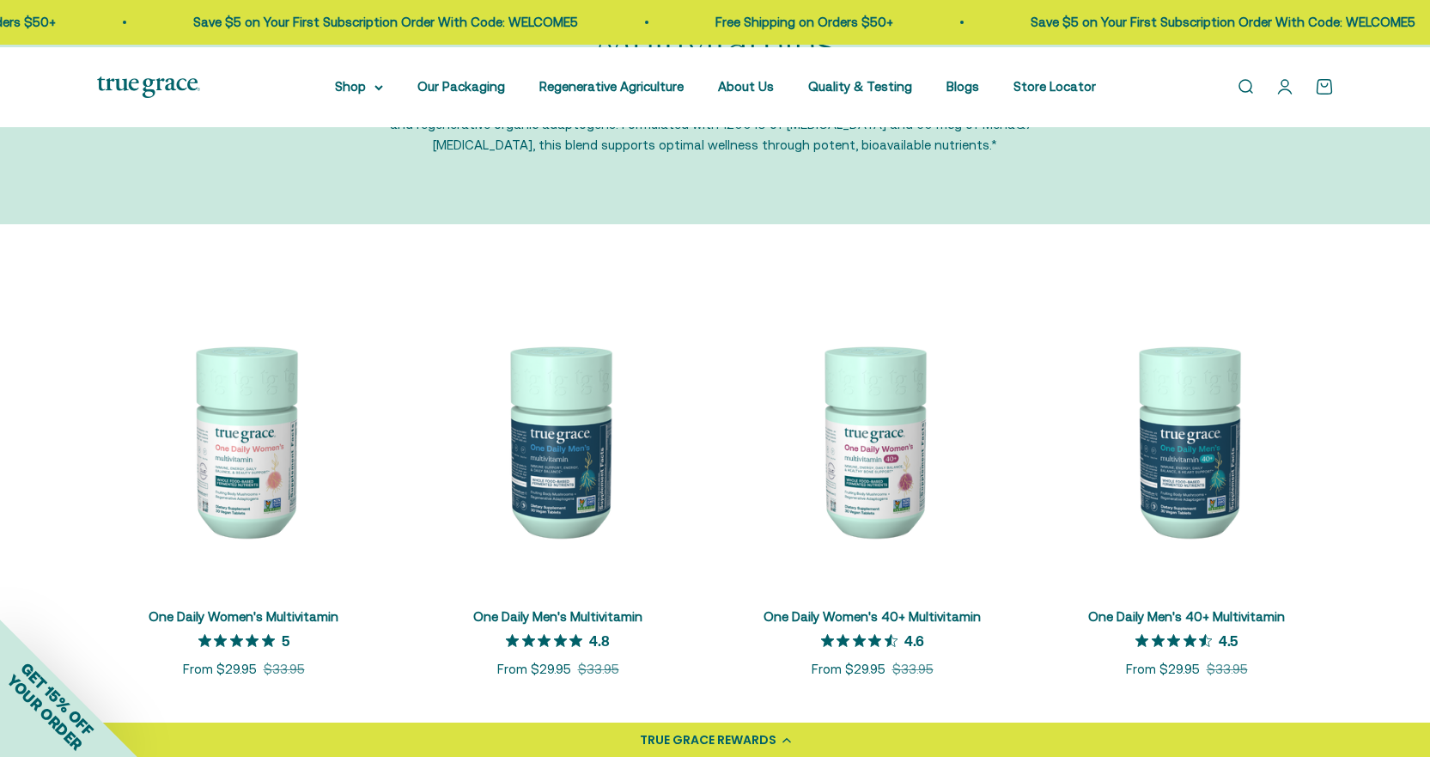
click at [884, 479] on img at bounding box center [873, 440] width 294 height 294
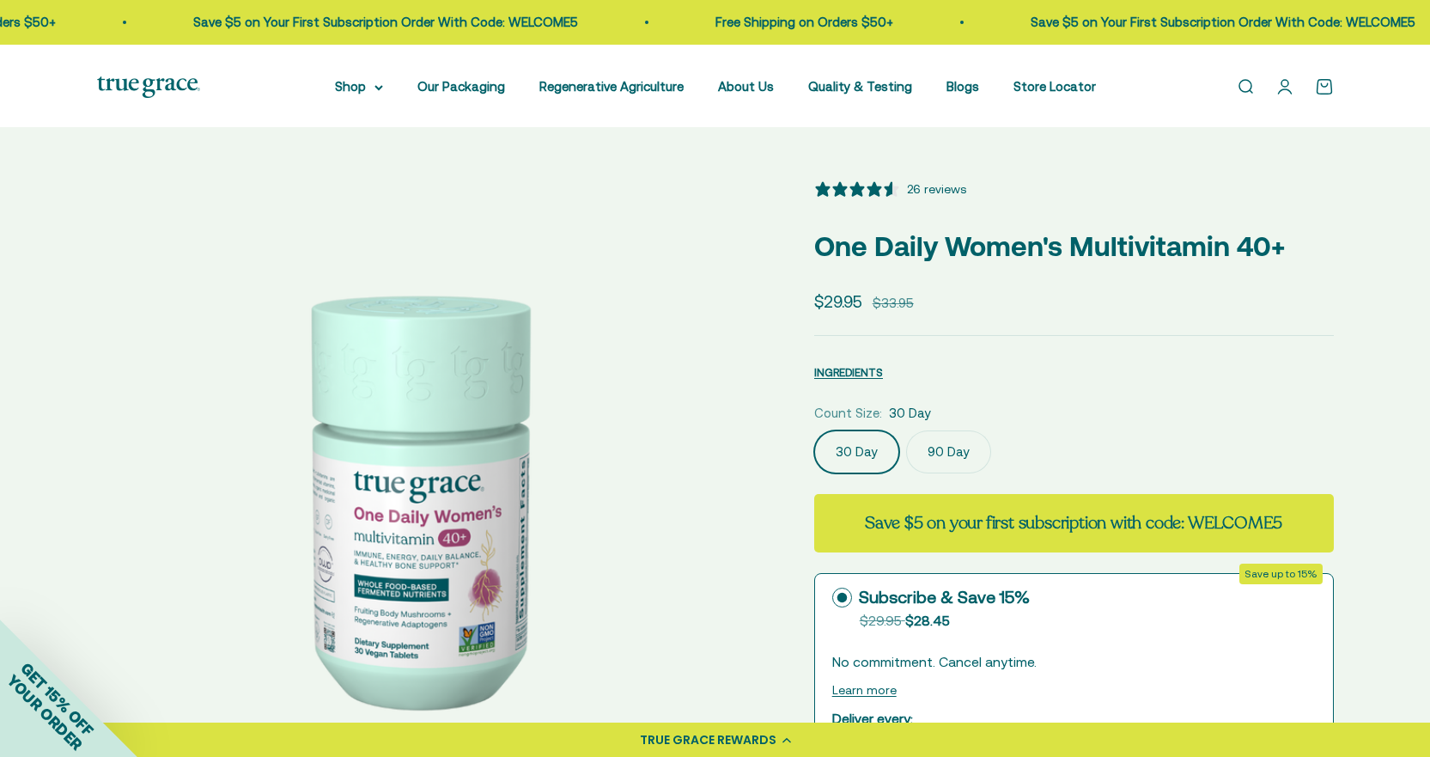
select select "3"
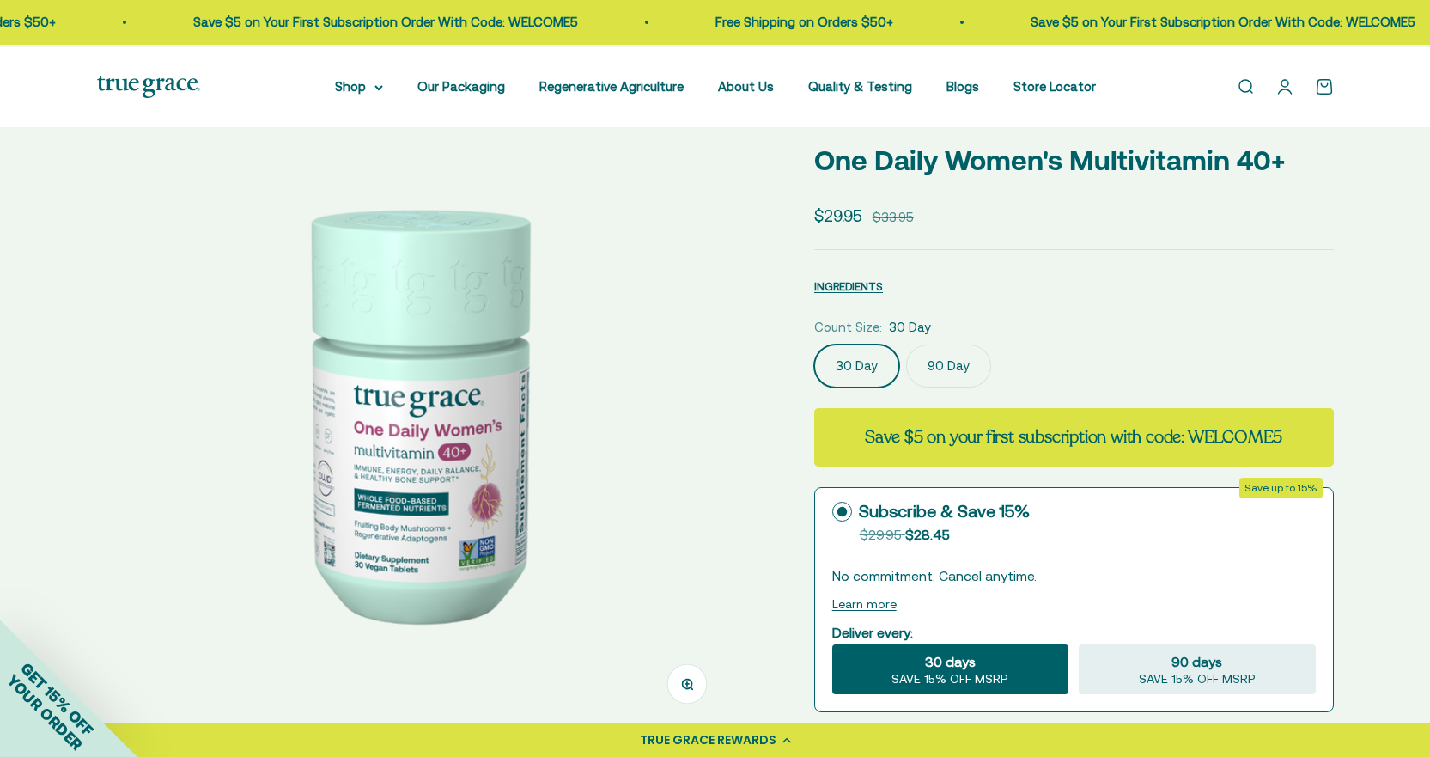
click at [686, 414] on img at bounding box center [414, 411] width 635 height 635
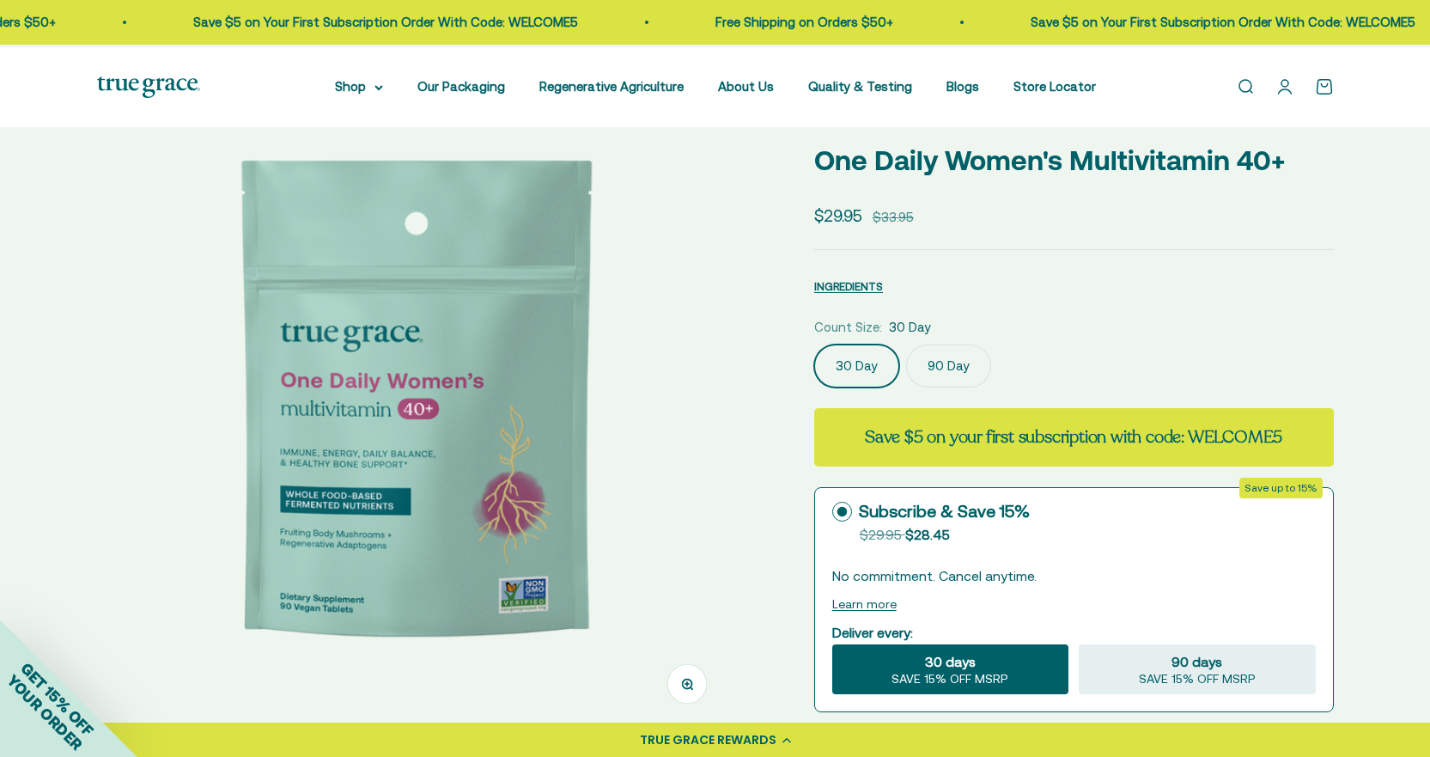
click at [682, 414] on img at bounding box center [416, 411] width 635 height 635
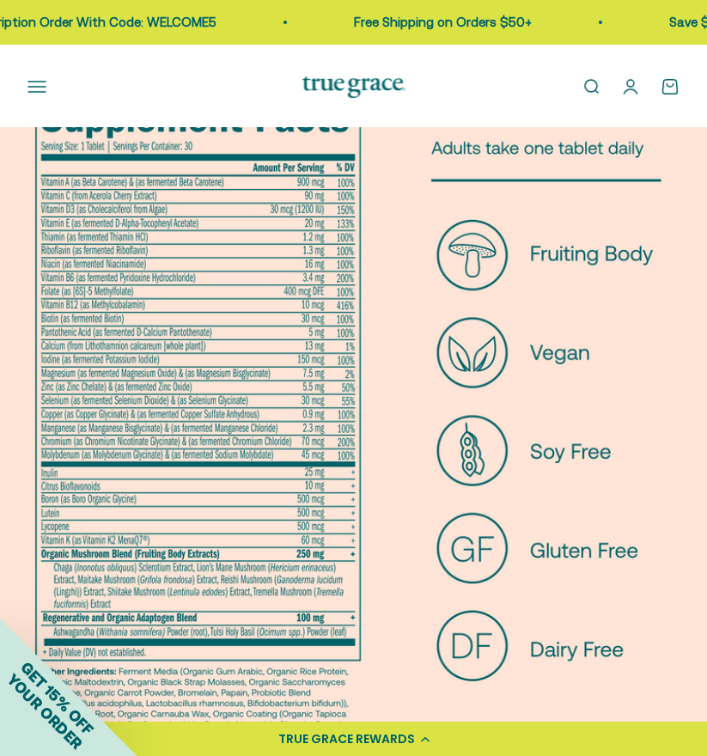
scroll to position [86, 0]
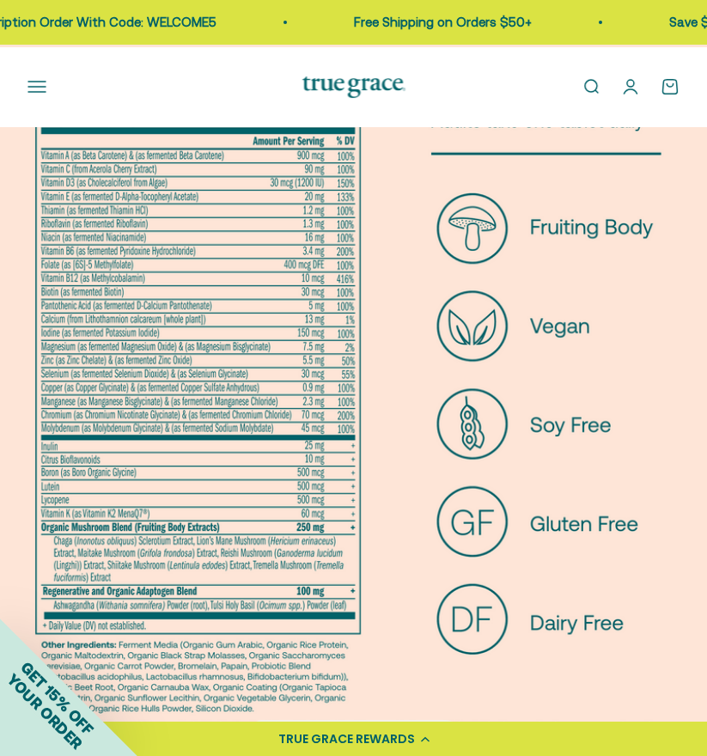
click at [37, 371] on img at bounding box center [353, 392] width 707 height 707
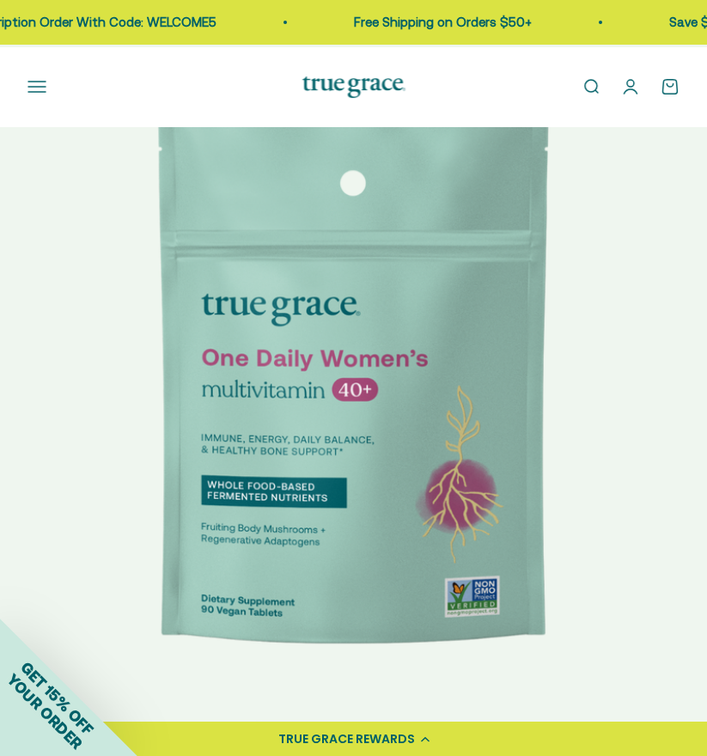
scroll to position [0, 708]
click at [605, 386] on img at bounding box center [353, 392] width 707 height 707
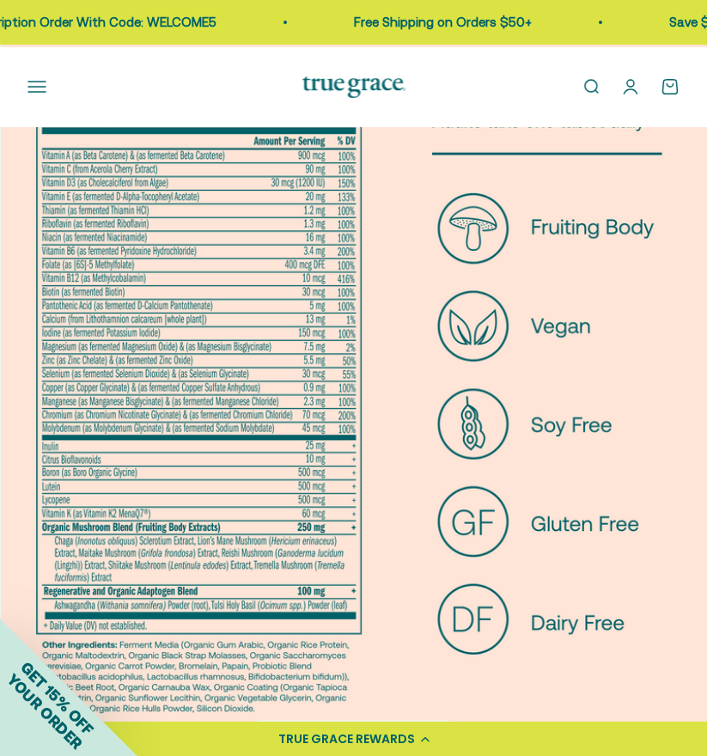
scroll to position [0, 1417]
click at [29, 366] on img at bounding box center [353, 392] width 707 height 707
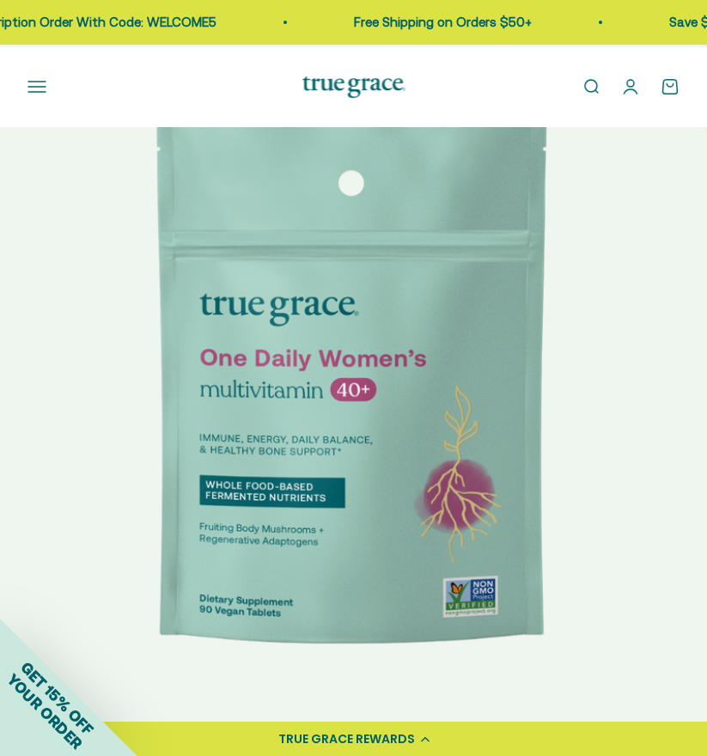
scroll to position [0, 708]
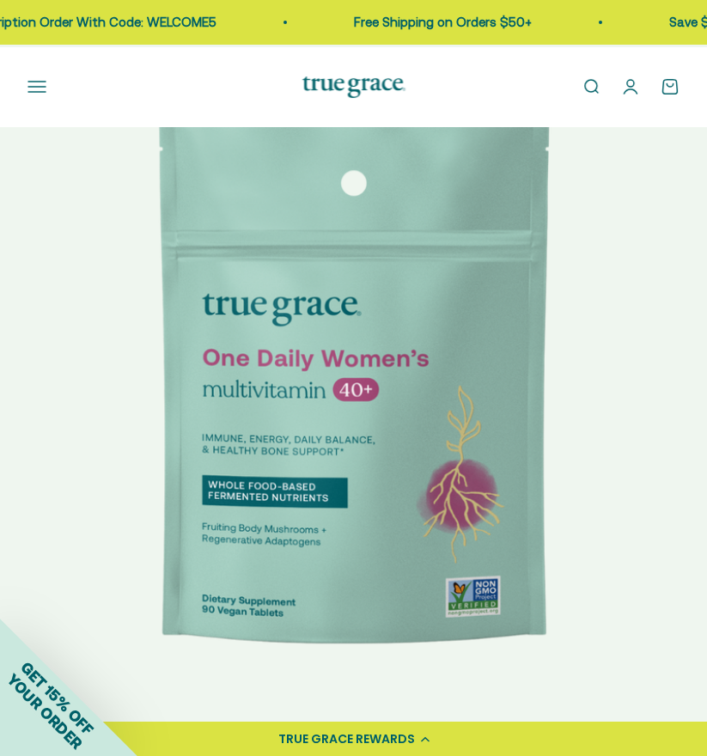
click at [664, 340] on img at bounding box center [353, 392] width 707 height 707
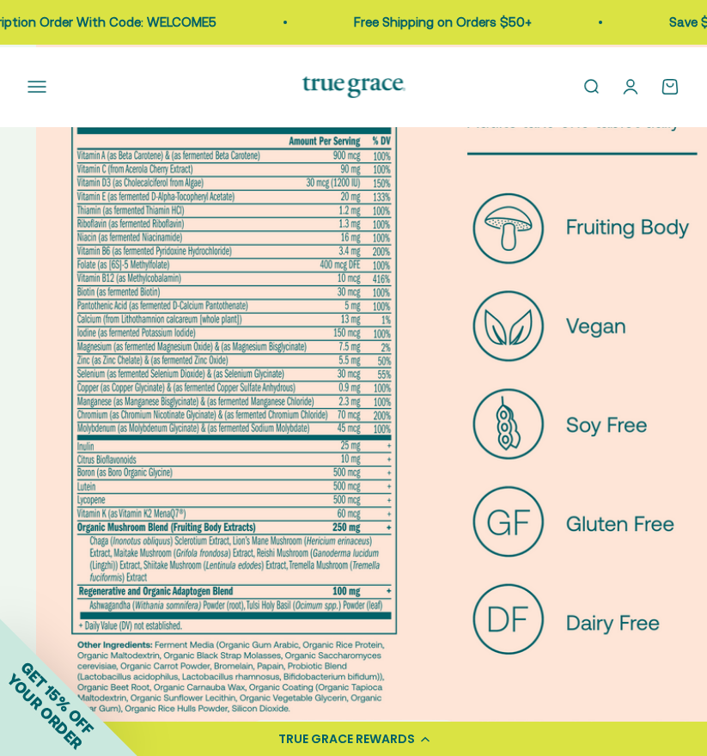
scroll to position [0, 1417]
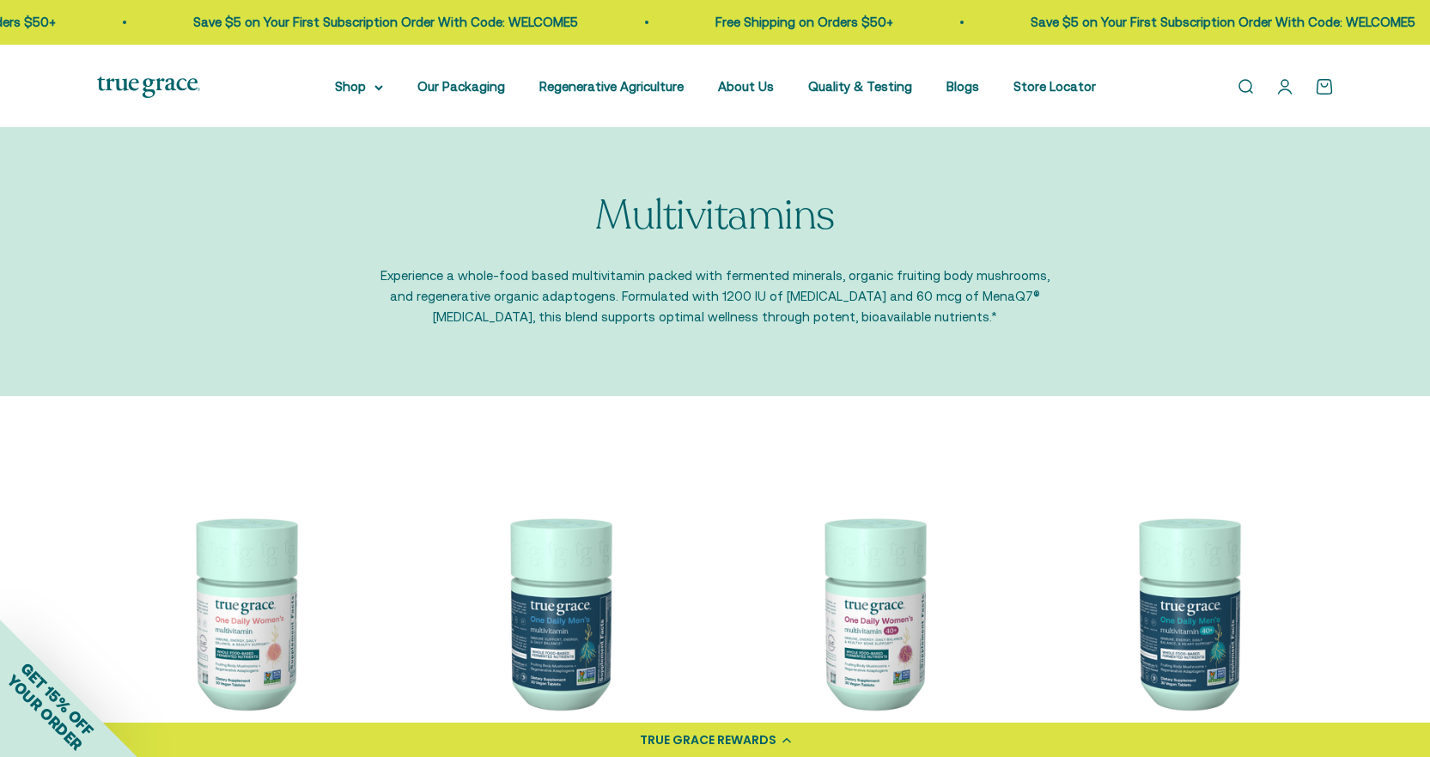
scroll to position [172, 0]
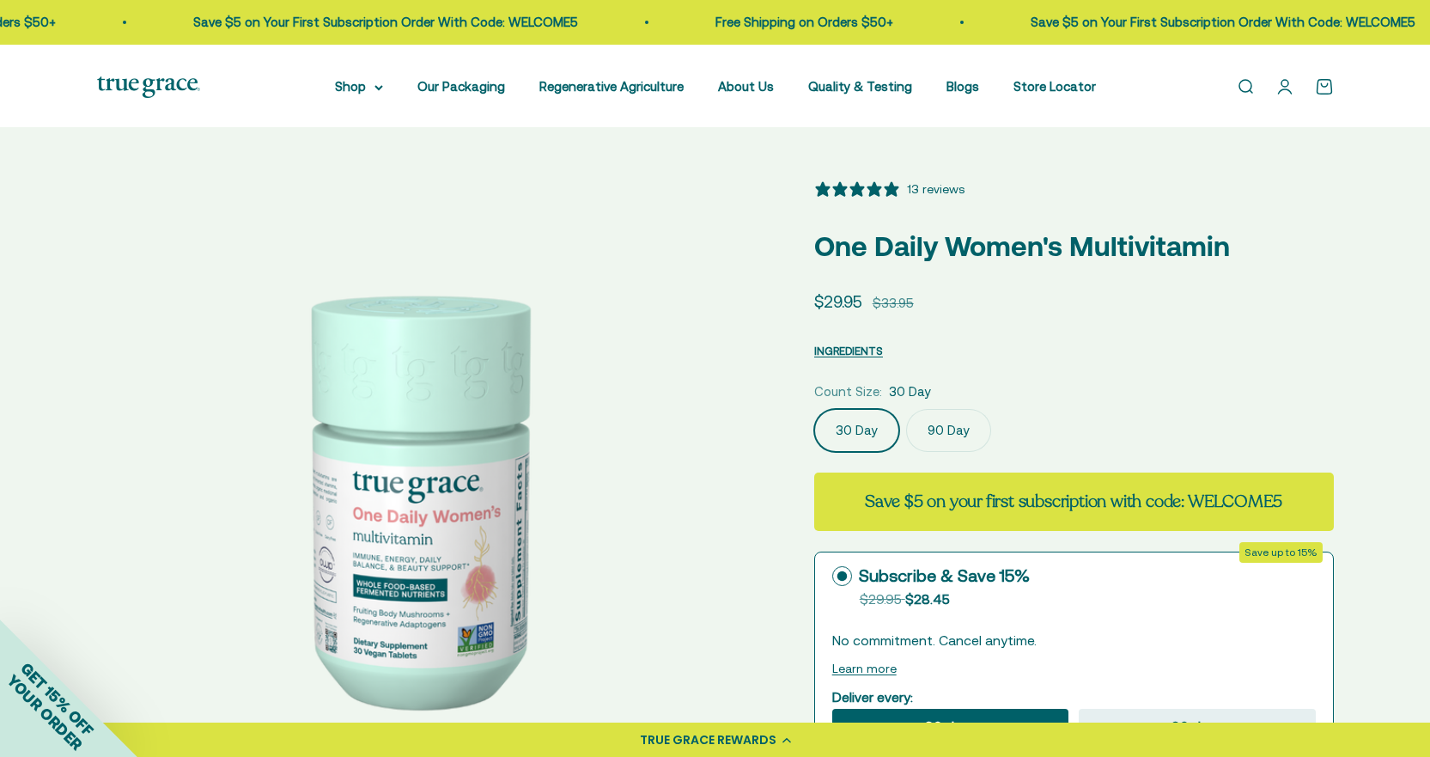
select select "3"
click at [693, 474] on img at bounding box center [414, 496] width 635 height 635
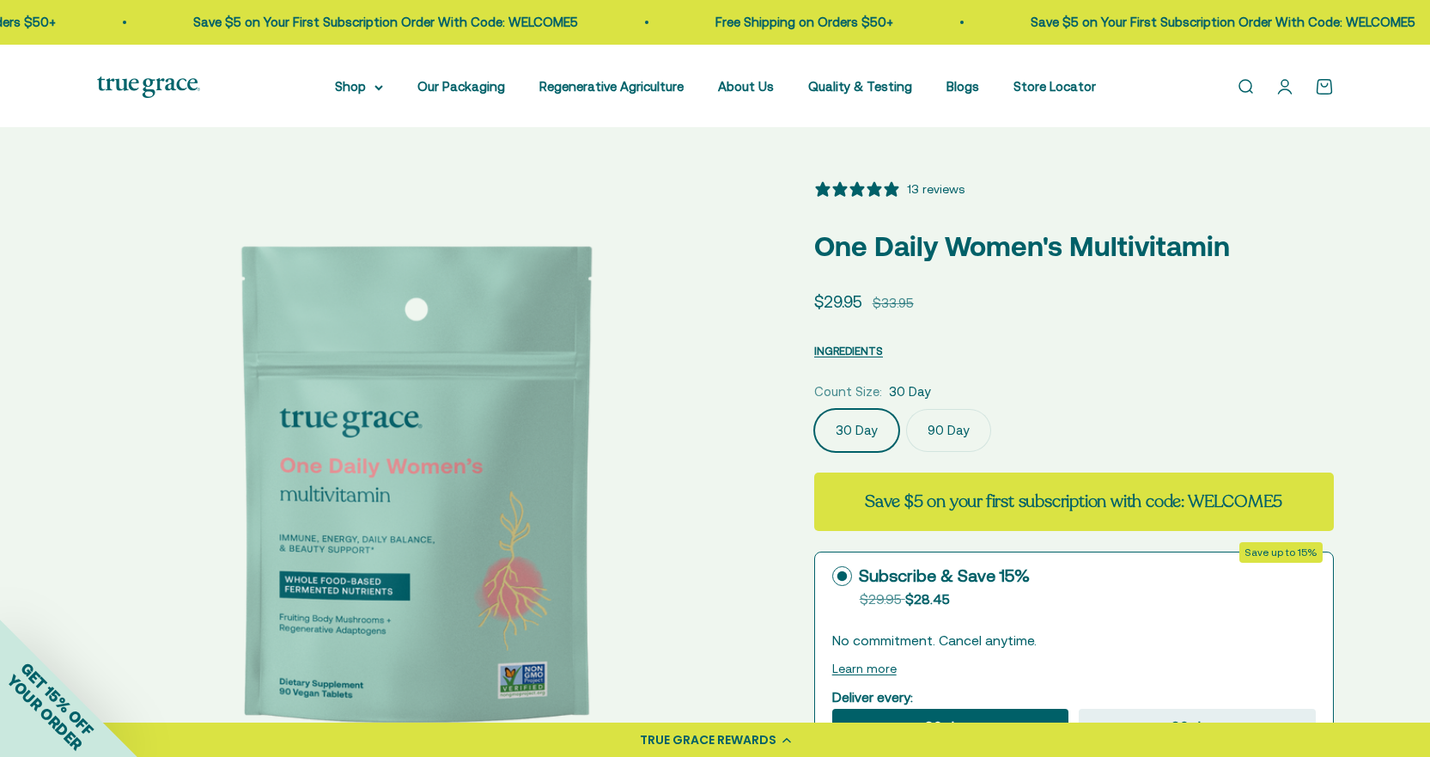
click at [695, 474] on img at bounding box center [416, 496] width 635 height 635
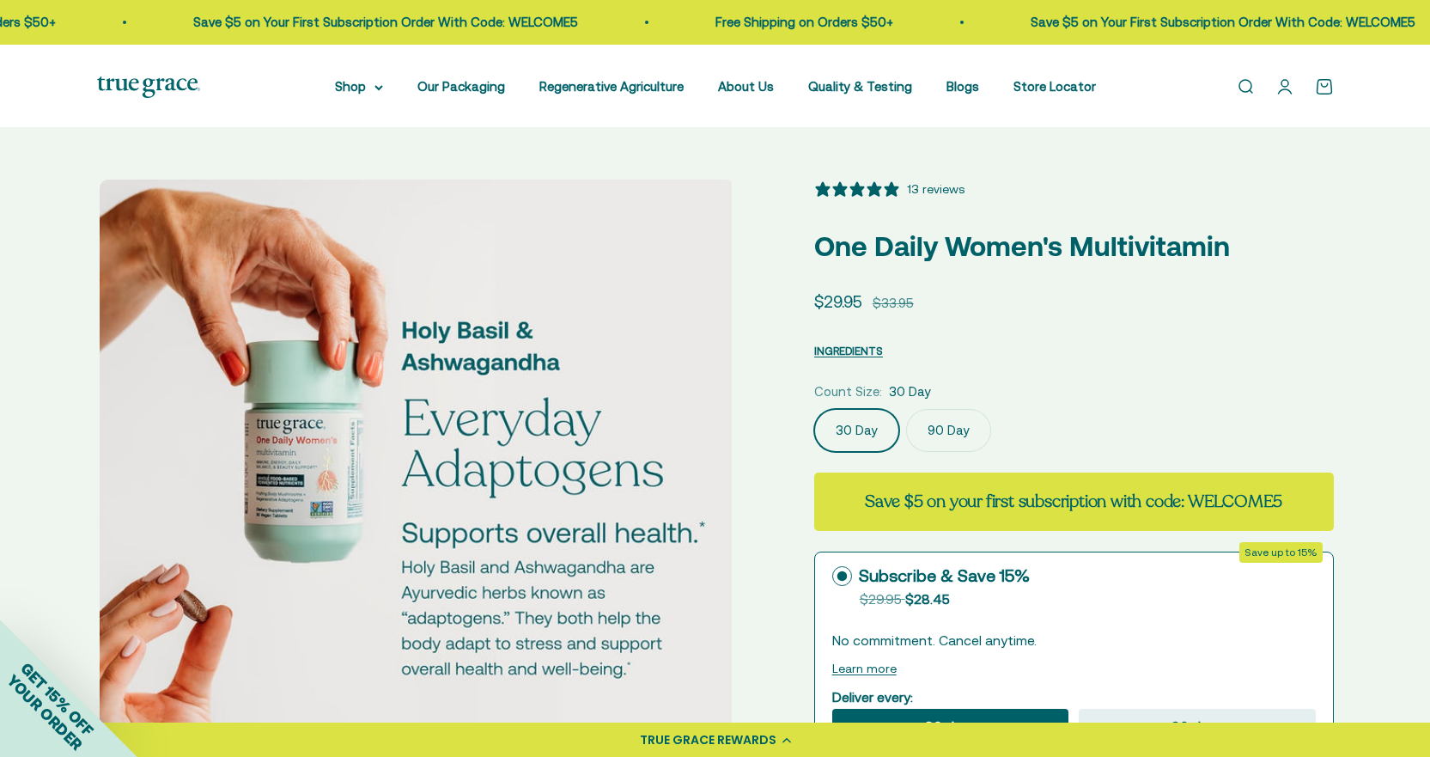
click at [696, 474] on img at bounding box center [417, 496] width 635 height 635
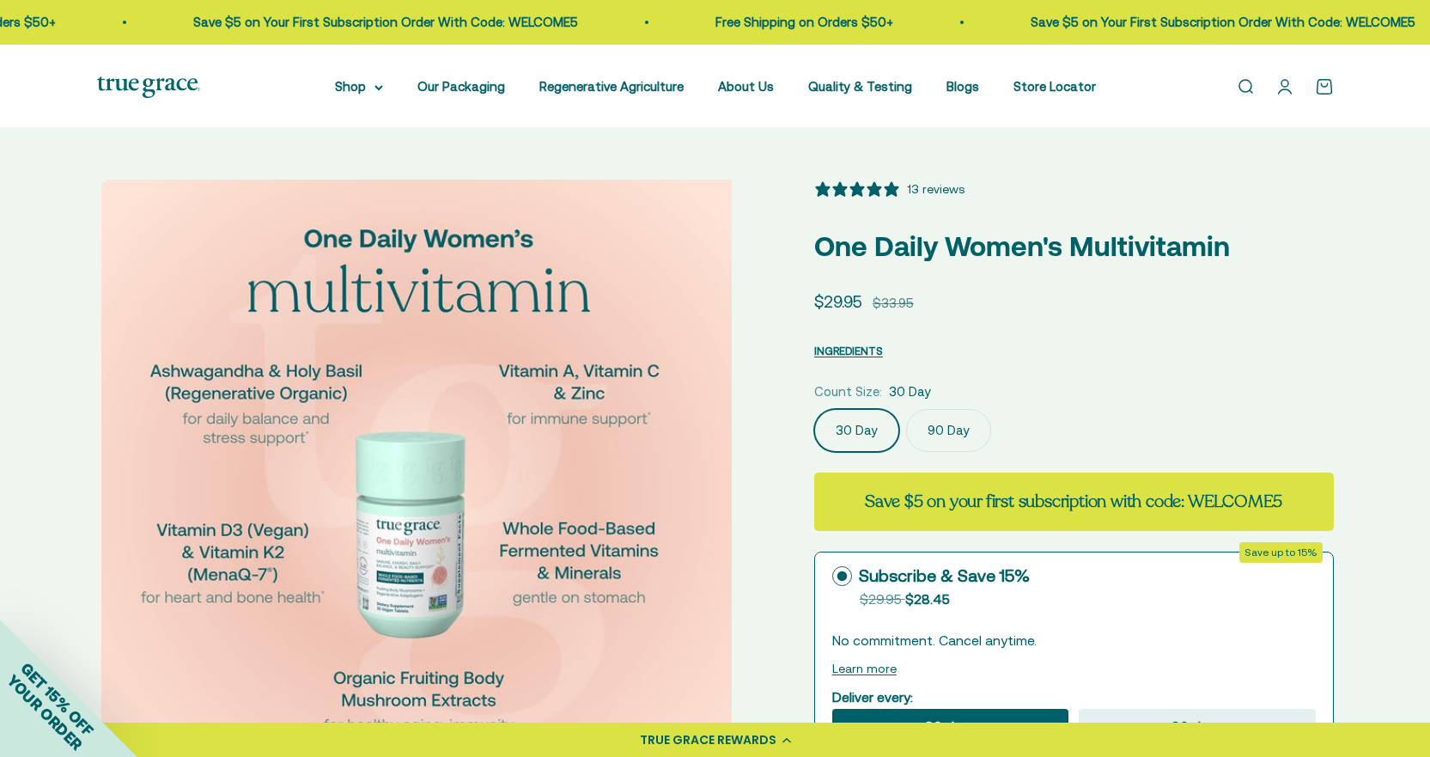
click at [697, 474] on img at bounding box center [418, 496] width 635 height 635
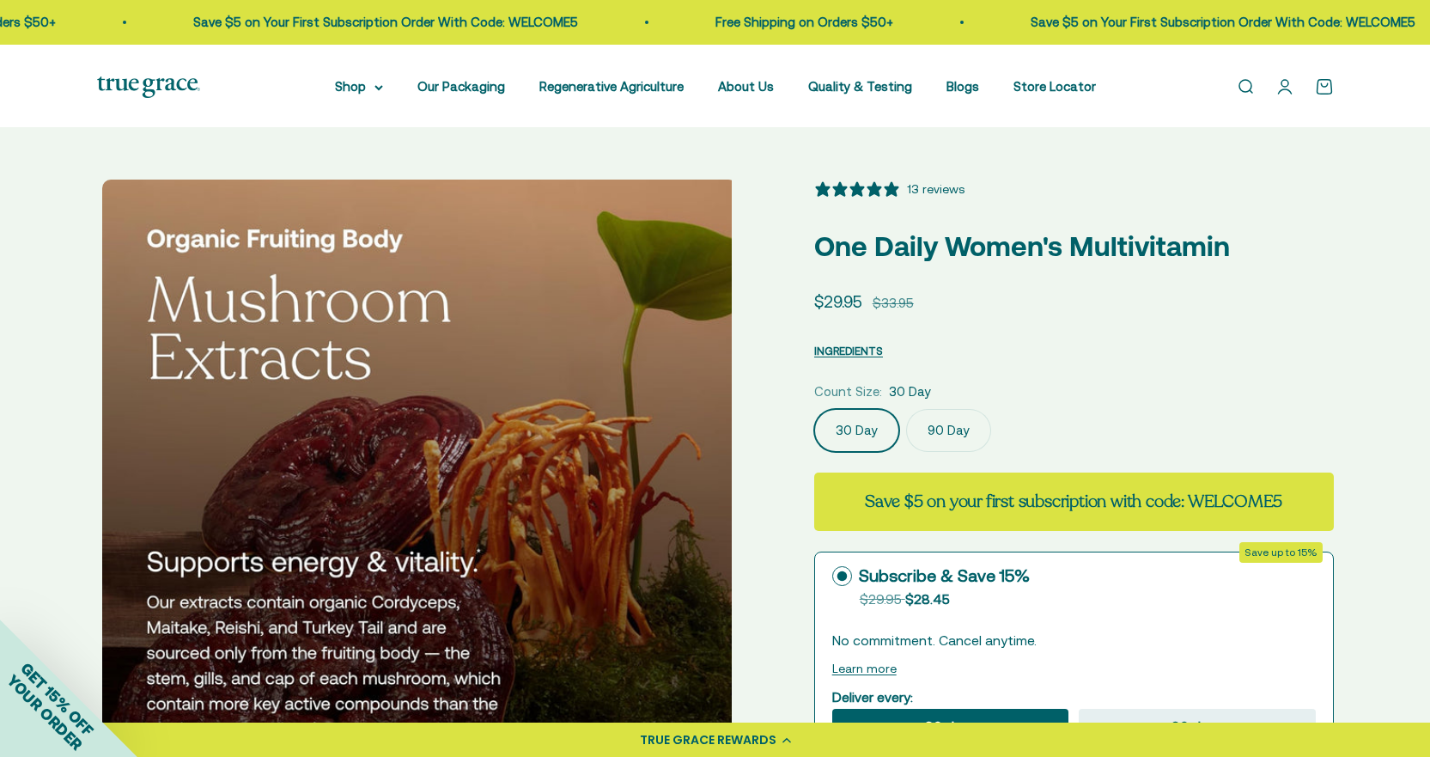
click at [698, 474] on img at bounding box center [419, 496] width 635 height 635
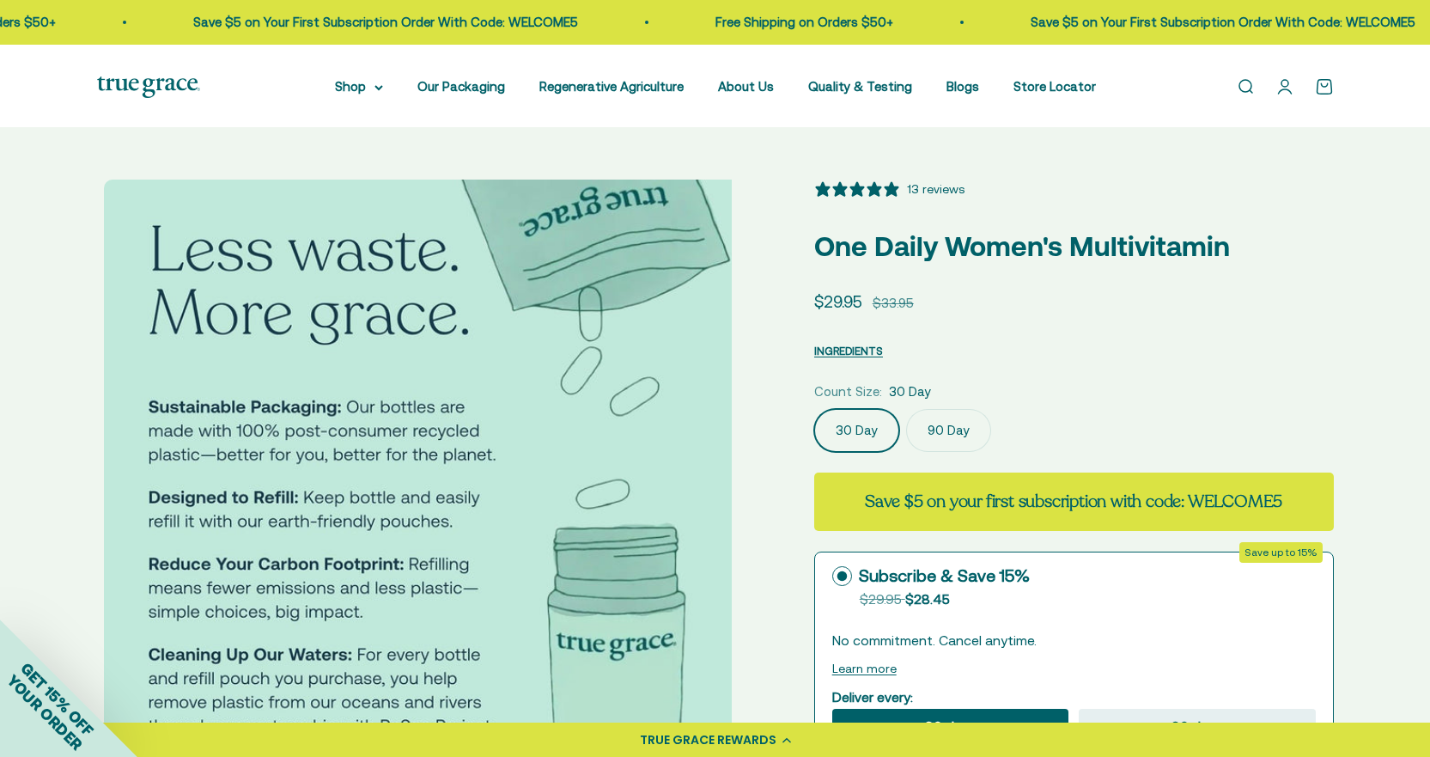
click at [699, 474] on img at bounding box center [421, 496] width 635 height 635
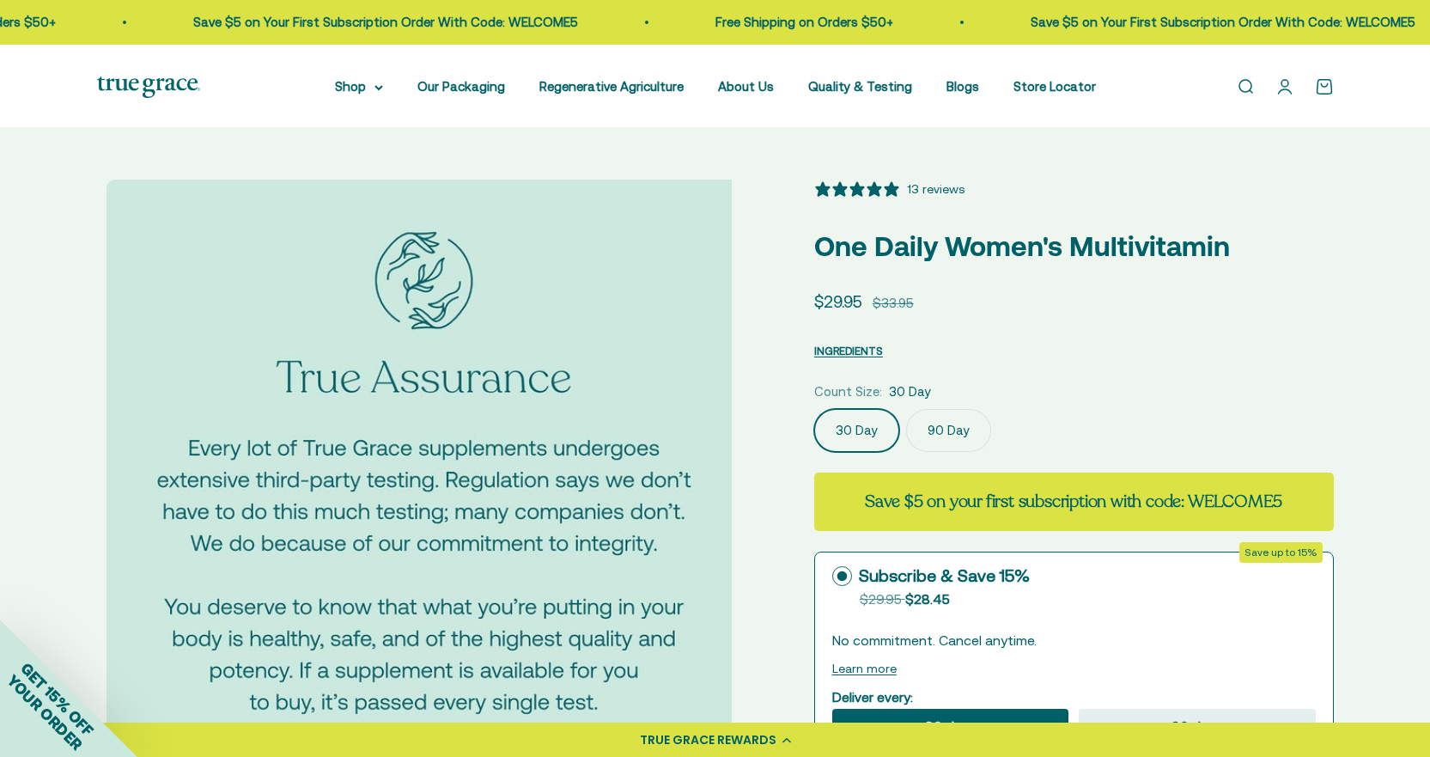
click at [699, 474] on img at bounding box center [423, 496] width 635 height 635
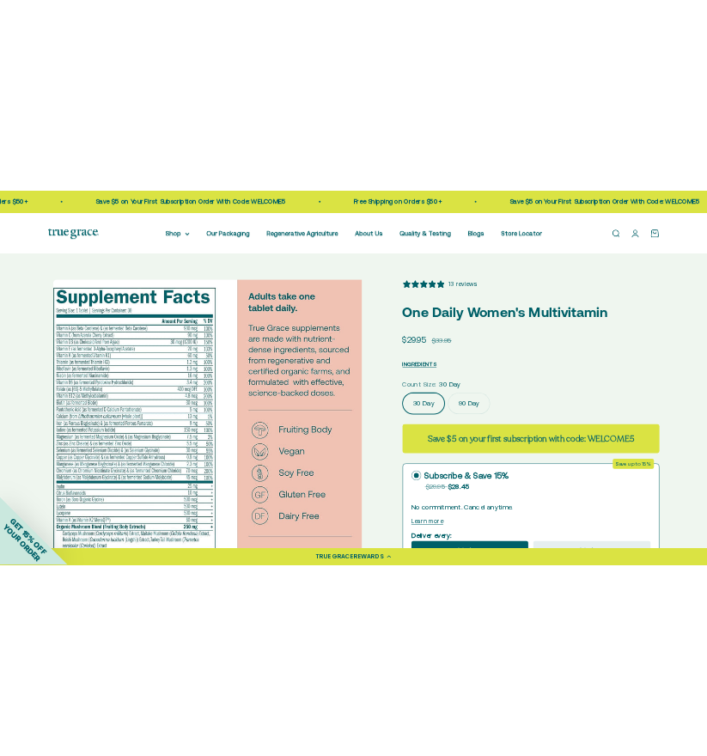
scroll to position [0, 4960]
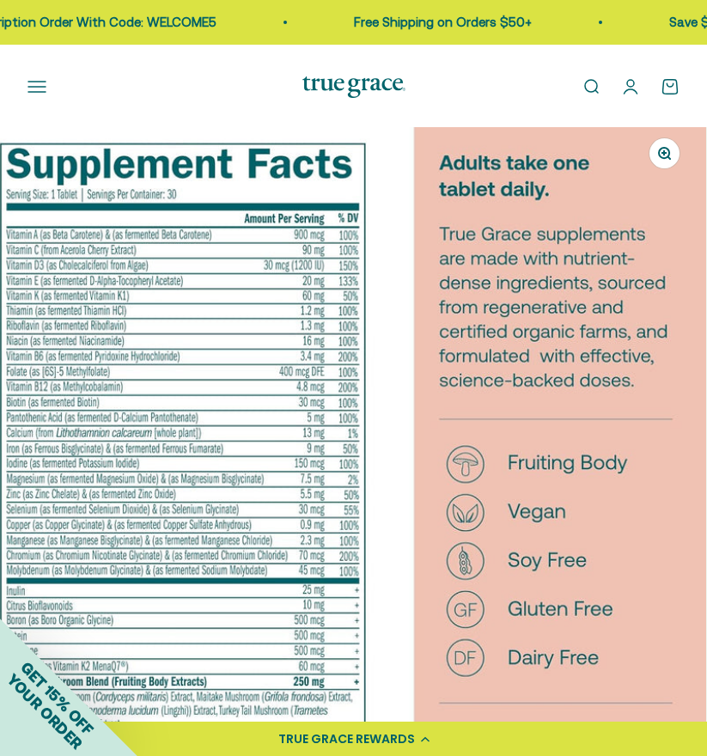
click at [58, 393] on img at bounding box center [352, 500] width 707 height 750
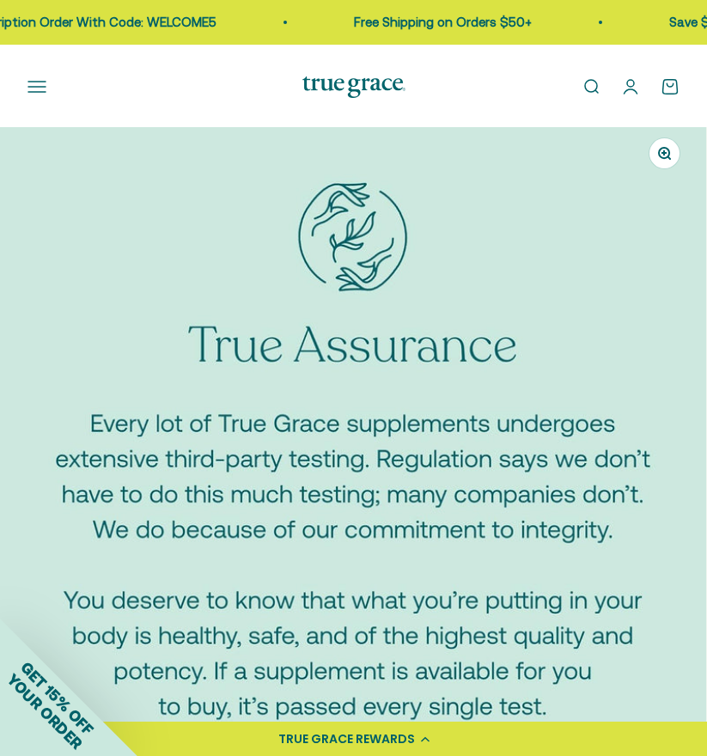
click at [57, 394] on img at bounding box center [352, 478] width 707 height 707
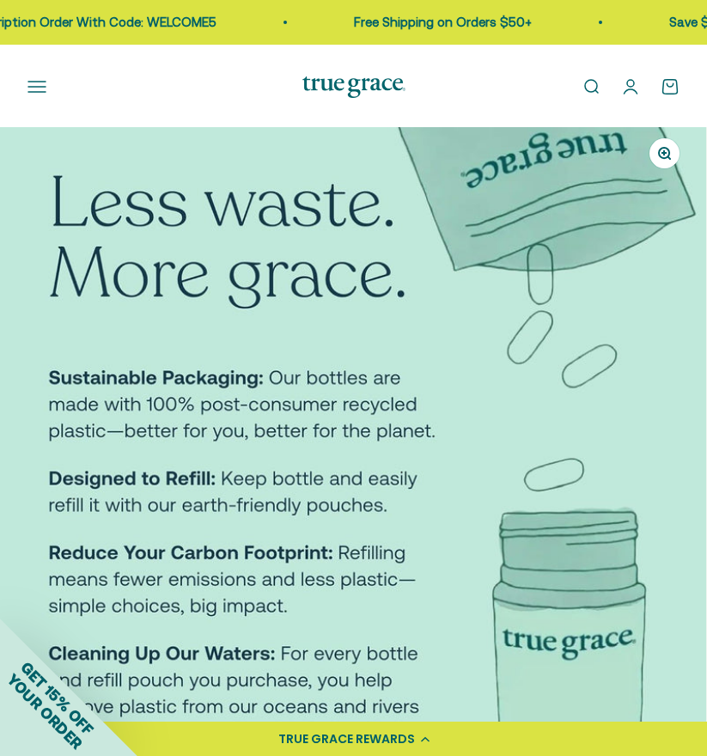
click at [56, 394] on img at bounding box center [352, 478] width 707 height 707
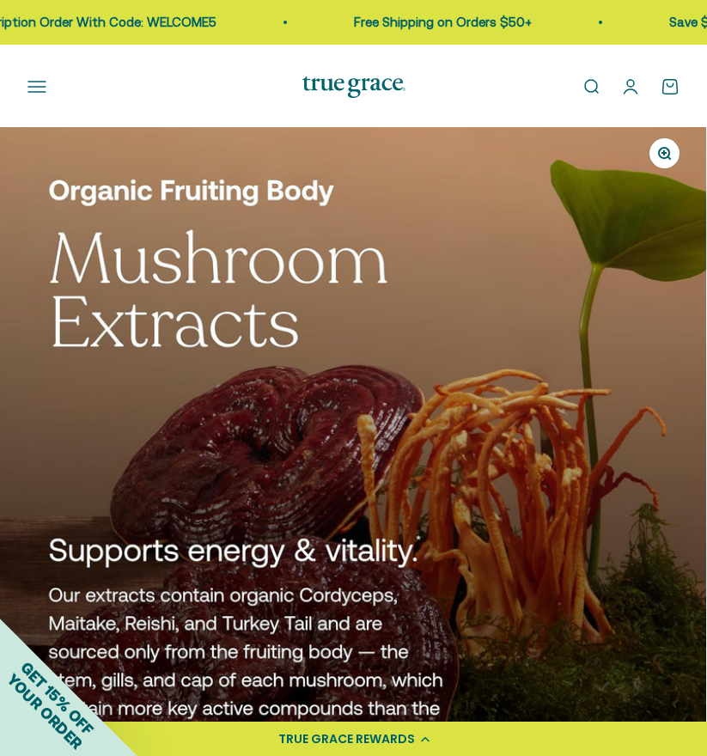
click at [56, 394] on img at bounding box center [352, 478] width 707 height 707
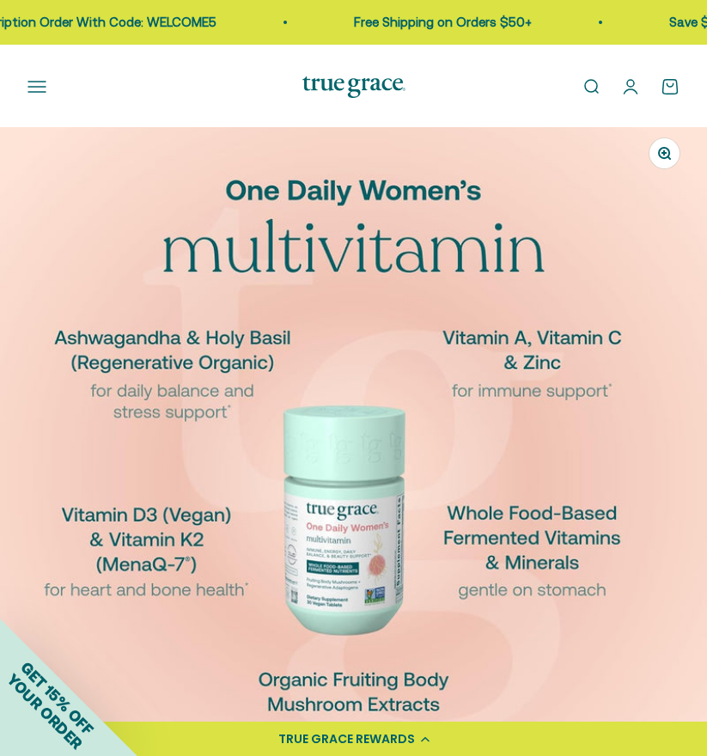
click at [56, 394] on img at bounding box center [353, 478] width 707 height 707
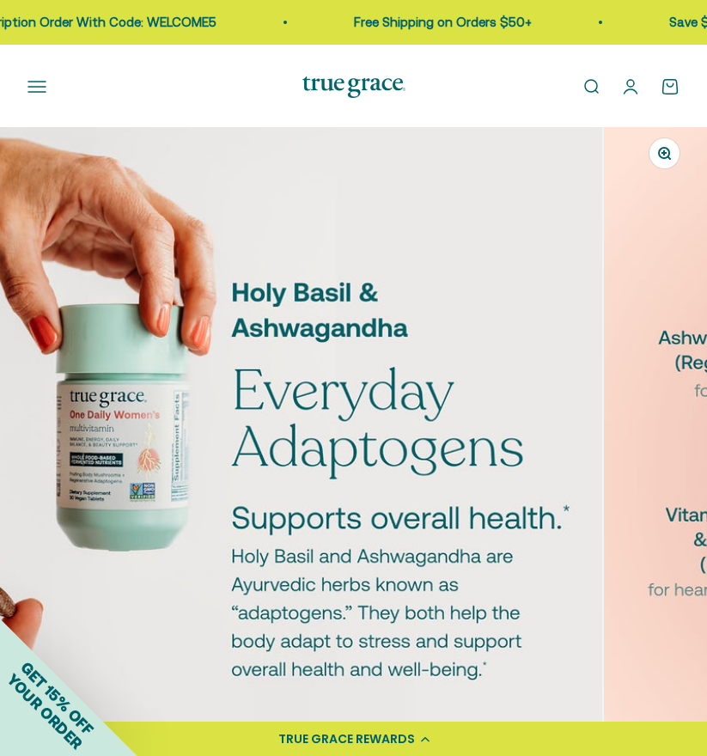
scroll to position [0, 1417]
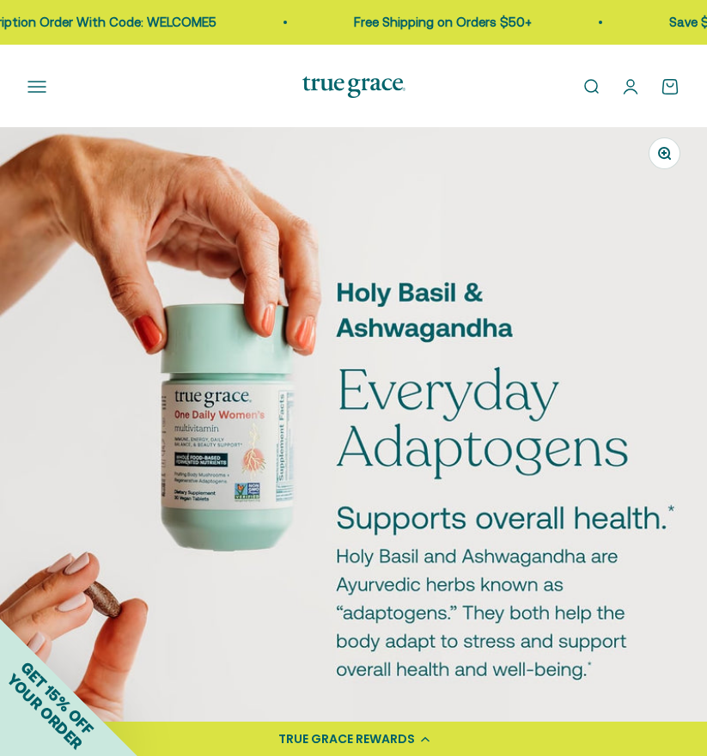
click at [655, 416] on img at bounding box center [353, 478] width 707 height 707
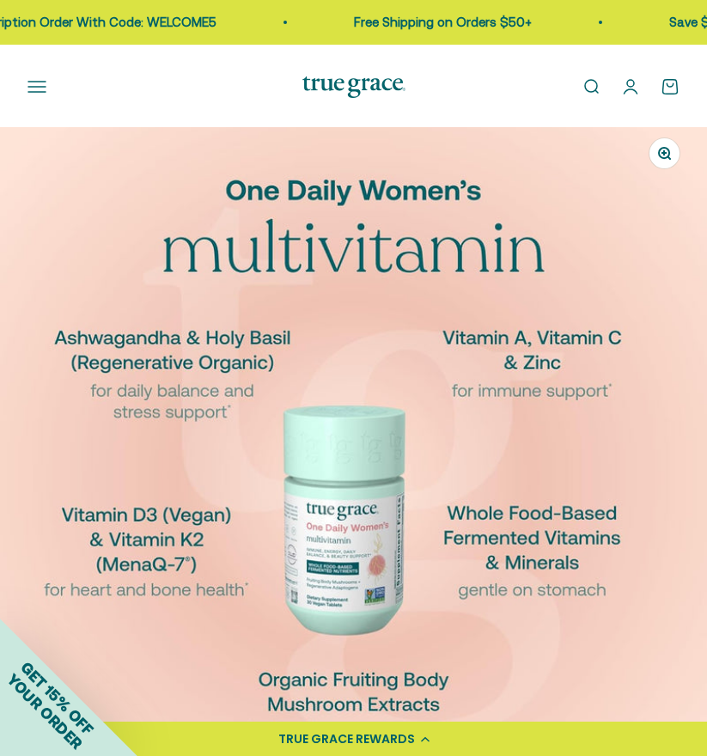
click at [655, 416] on img at bounding box center [353, 478] width 707 height 707
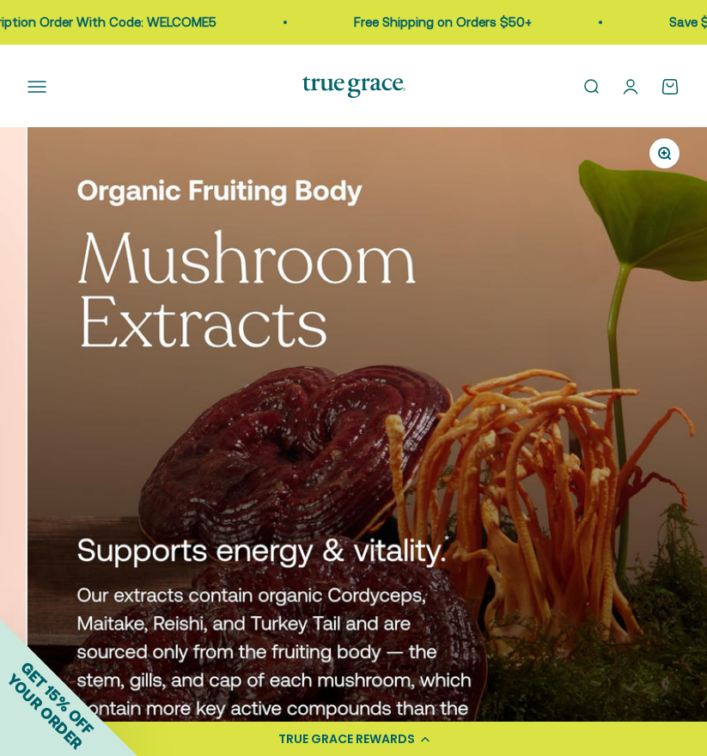
click at [655, 416] on img at bounding box center [380, 478] width 707 height 707
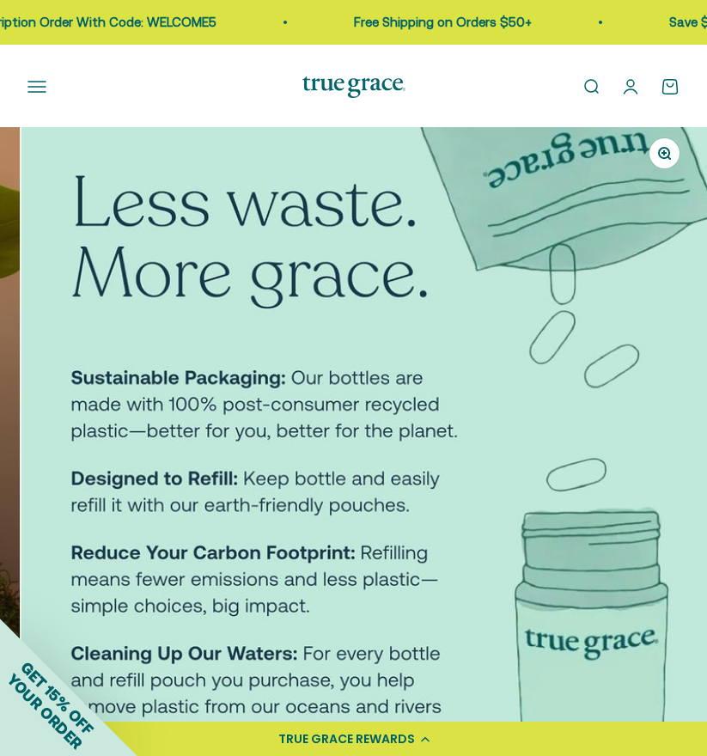
click at [655, 416] on img at bounding box center [374, 478] width 707 height 707
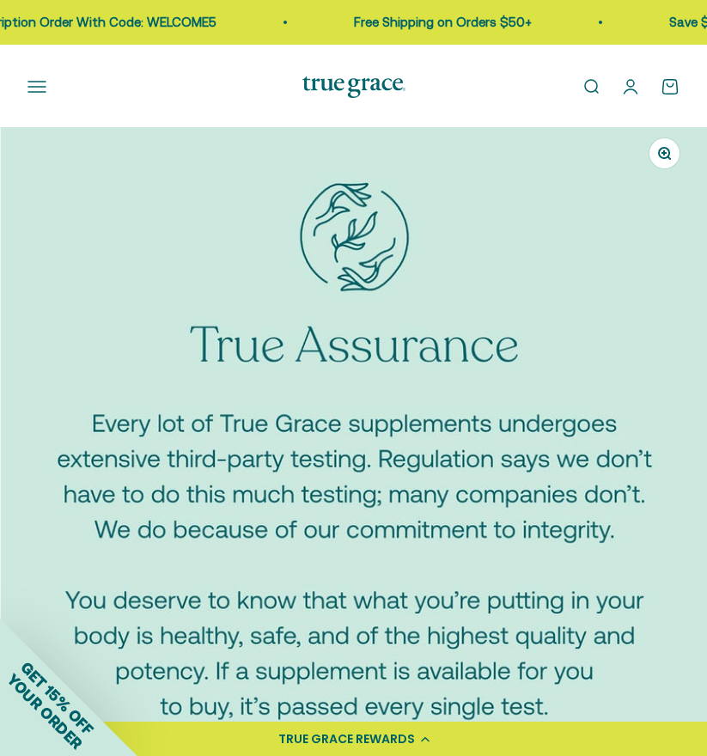
click at [655, 416] on img at bounding box center [354, 478] width 707 height 707
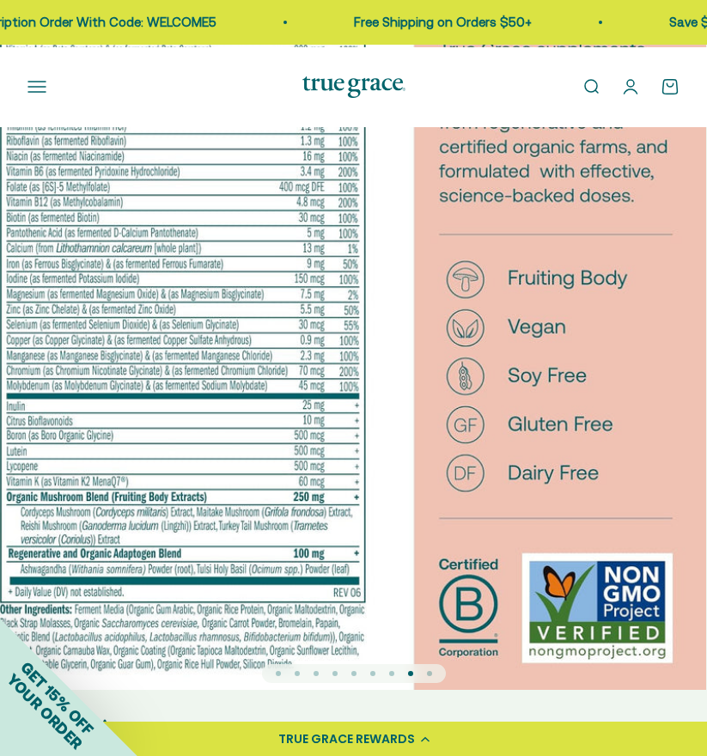
scroll to position [258, 0]
